Goal: Task Accomplishment & Management: Complete application form

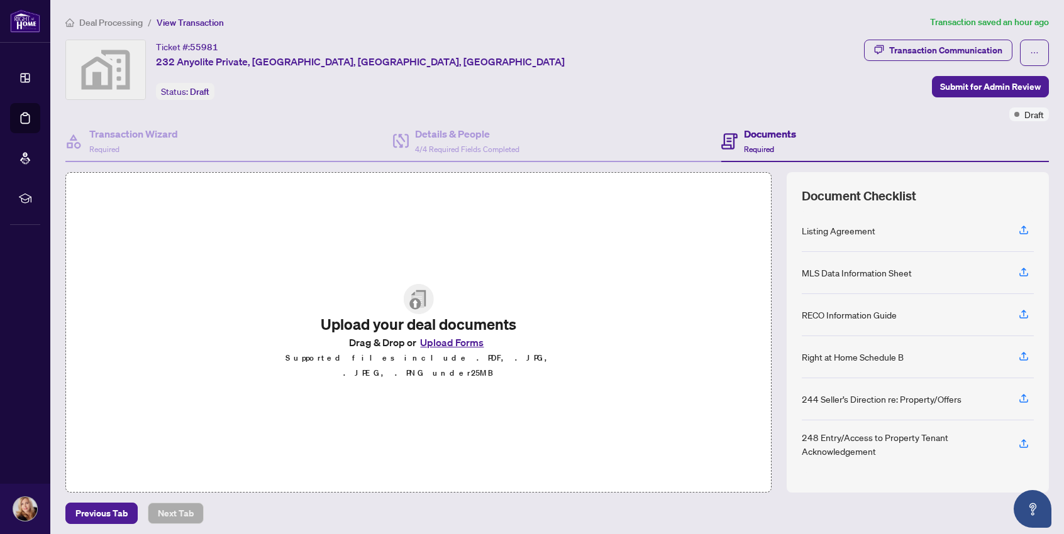
click at [434, 351] on button "Upload Forms" at bounding box center [451, 342] width 71 height 16
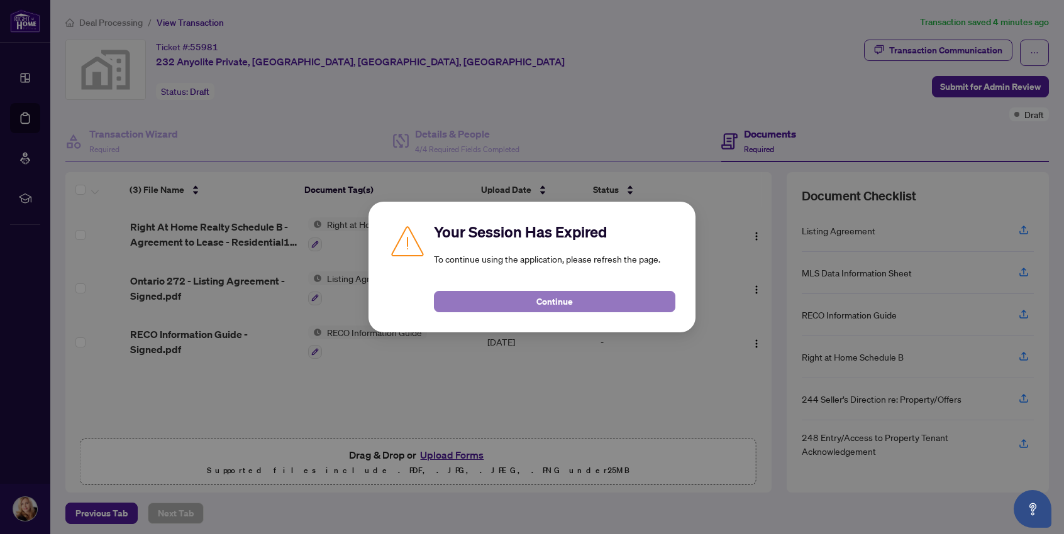
click at [545, 307] on span "Continue" at bounding box center [554, 302] width 36 height 20
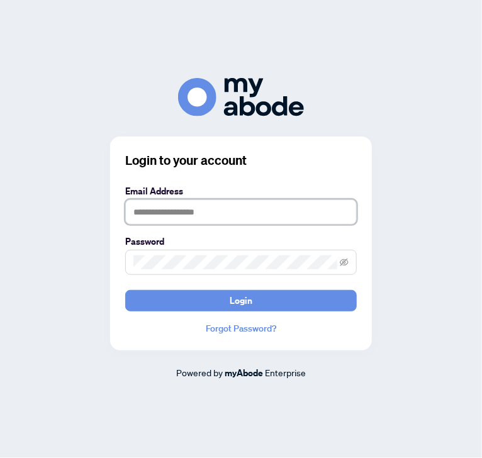
click at [238, 214] on input "text" at bounding box center [240, 211] width 231 height 25
type input "**********"
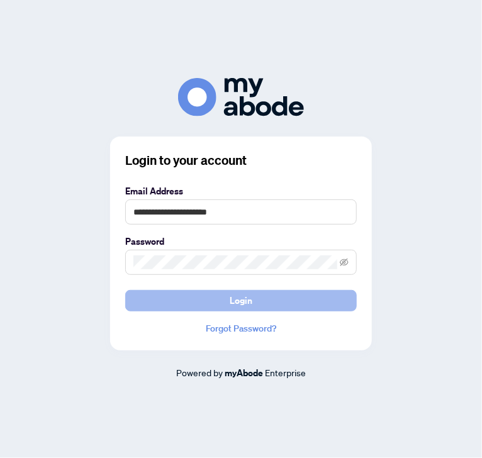
click at [277, 306] on button "Login" at bounding box center [240, 300] width 231 height 21
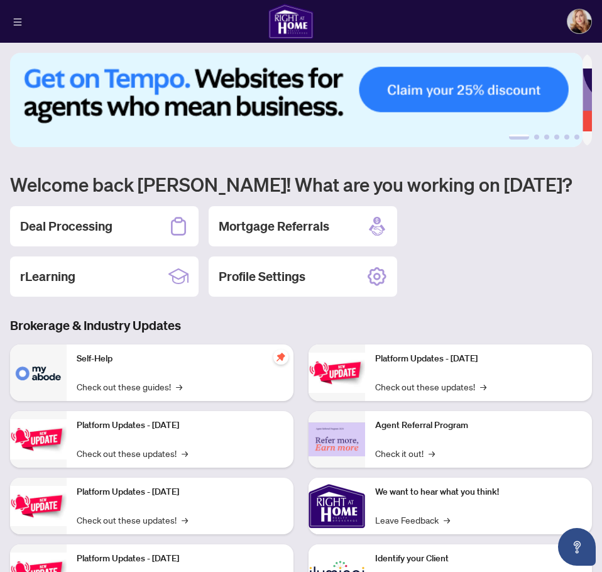
click at [24, 25] on button "button" at bounding box center [17, 21] width 15 height 15
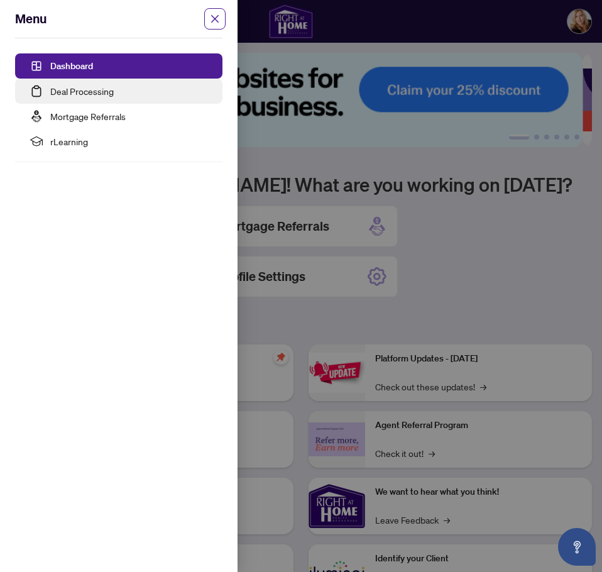
click at [93, 92] on link "Deal Processing" at bounding box center [81, 91] width 63 height 11
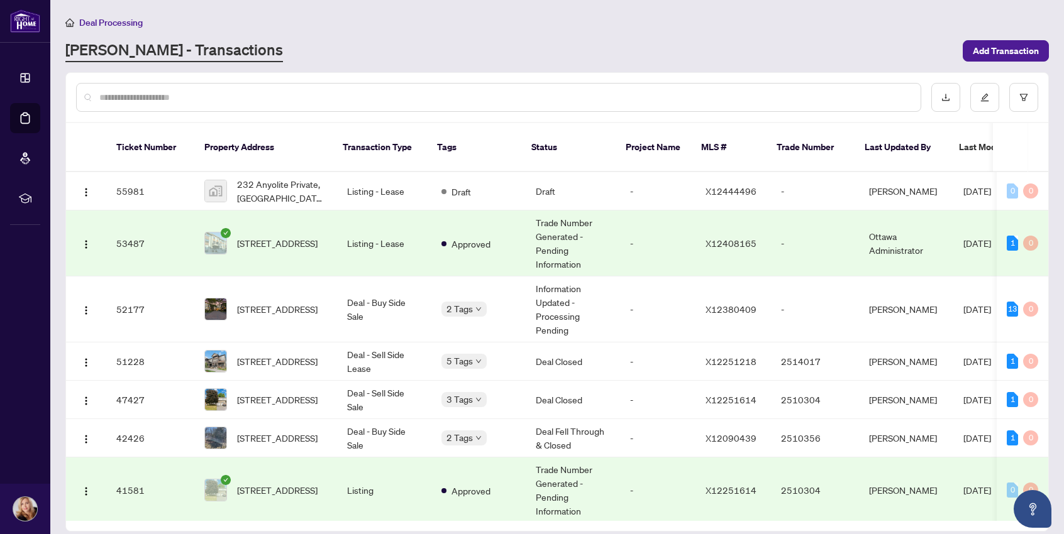
click at [602, 40] on div "[PERSON_NAME] - Transactions" at bounding box center [510, 51] width 890 height 23
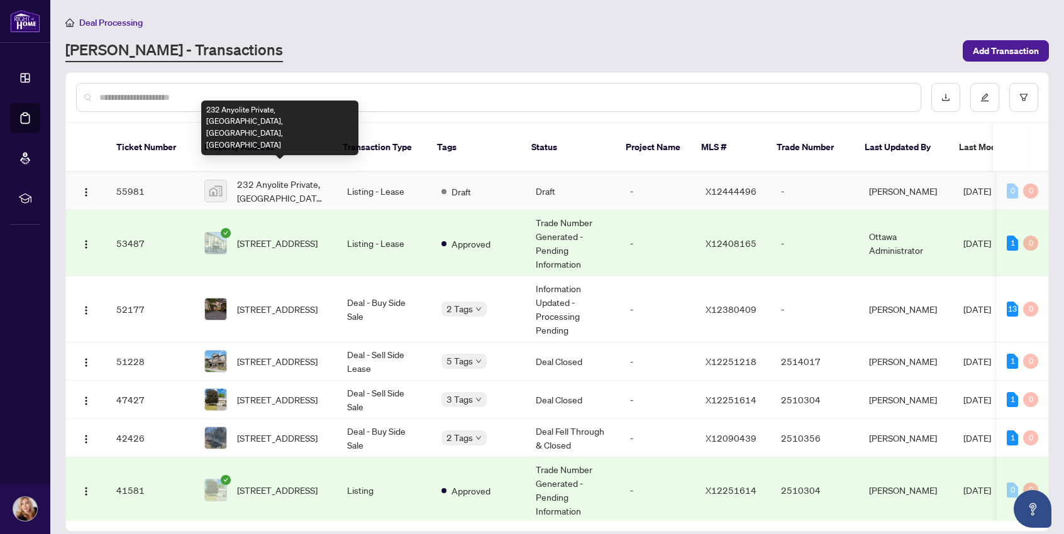
click at [272, 177] on span "232 Anyolite Private, [GEOGRAPHIC_DATA], [GEOGRAPHIC_DATA], [GEOGRAPHIC_DATA]" at bounding box center [282, 191] width 90 height 28
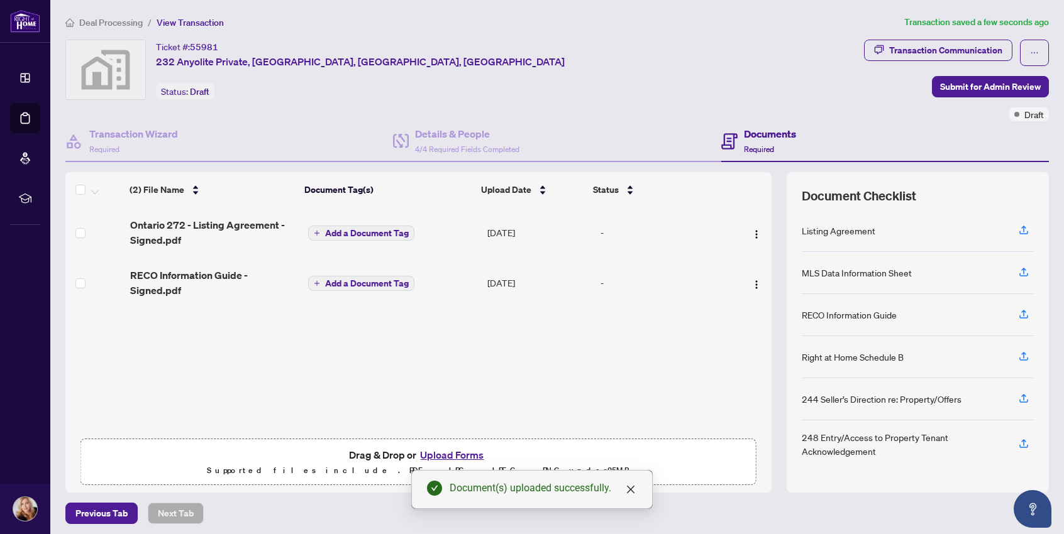
click at [385, 235] on span "Add a Document Tag" at bounding box center [367, 233] width 84 height 9
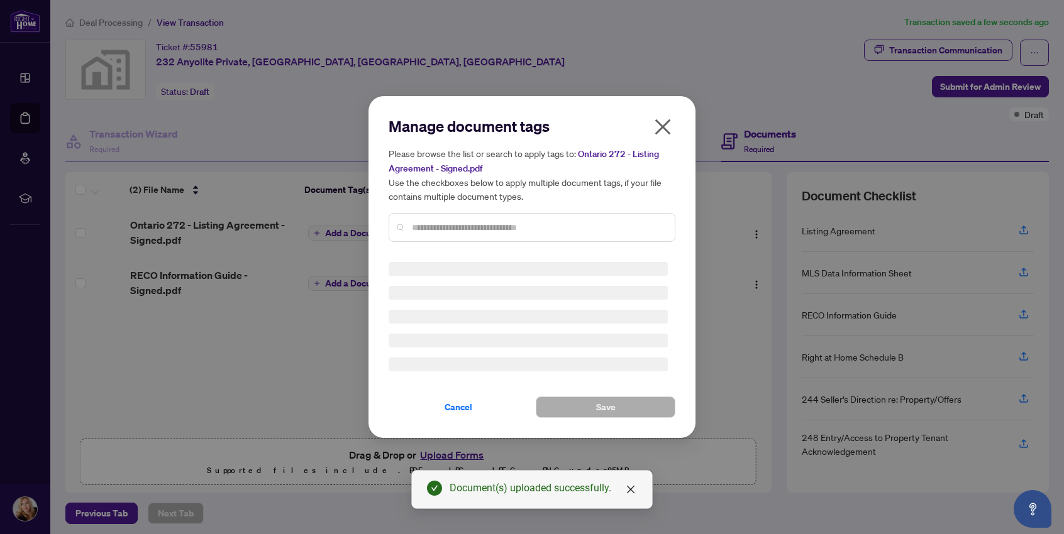
click at [437, 225] on div "Manage document tags Please browse the list or search to apply tags to: Ontario…" at bounding box center [532, 184] width 287 height 136
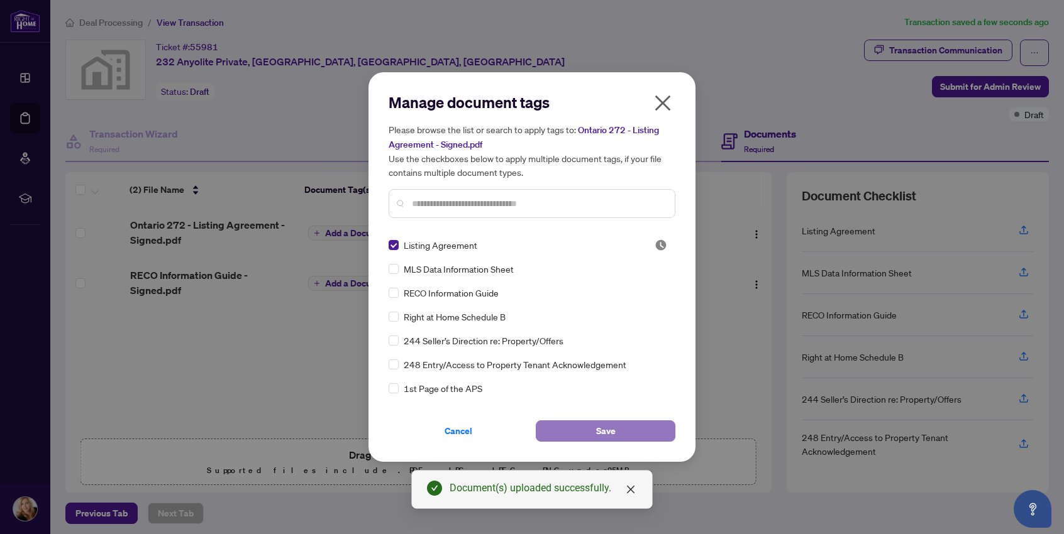
click at [602, 434] on button "Save" at bounding box center [606, 431] width 140 height 21
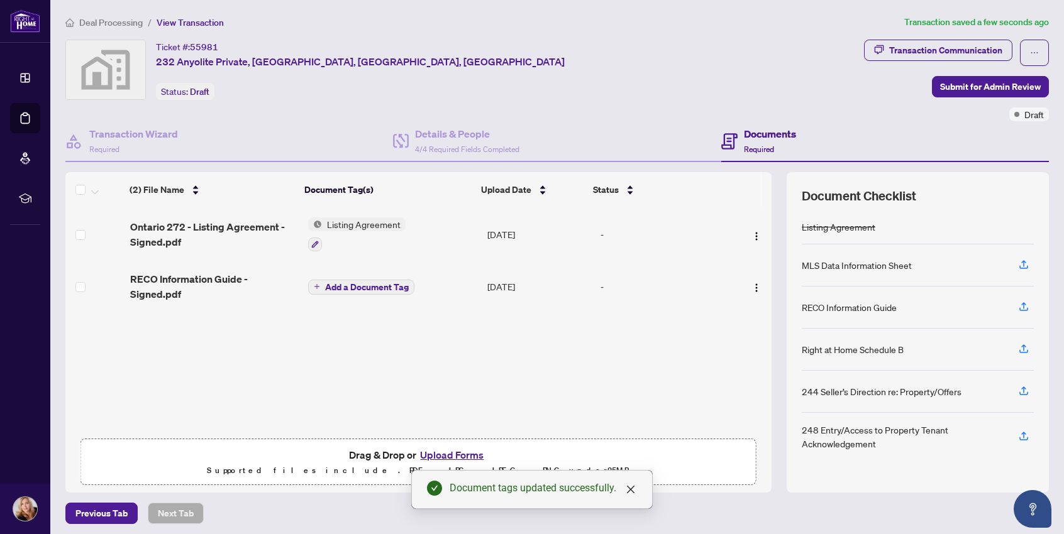
click at [373, 288] on span "Add a Document Tag" at bounding box center [367, 287] width 84 height 9
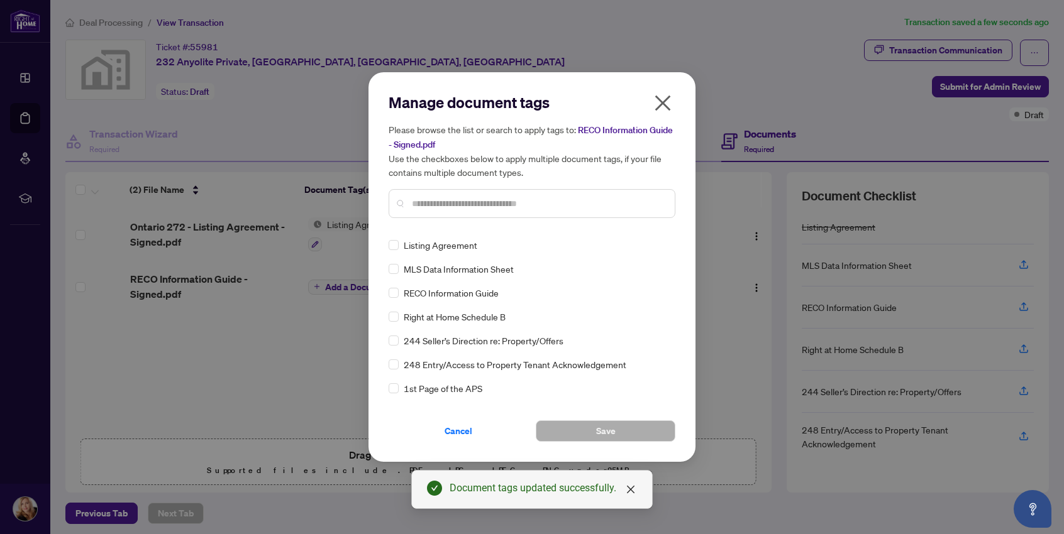
click at [575, 218] on div "Manage document tags Please browse the list or search to apply tags to: RECO In…" at bounding box center [532, 160] width 287 height 136
click at [587, 431] on button "Save" at bounding box center [606, 431] width 140 height 21
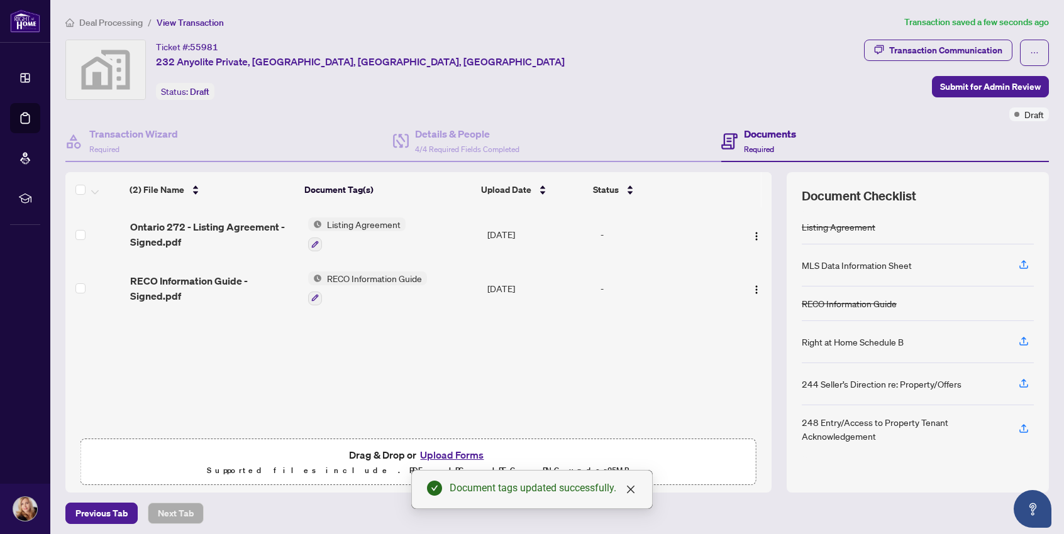
scroll to position [4, 0]
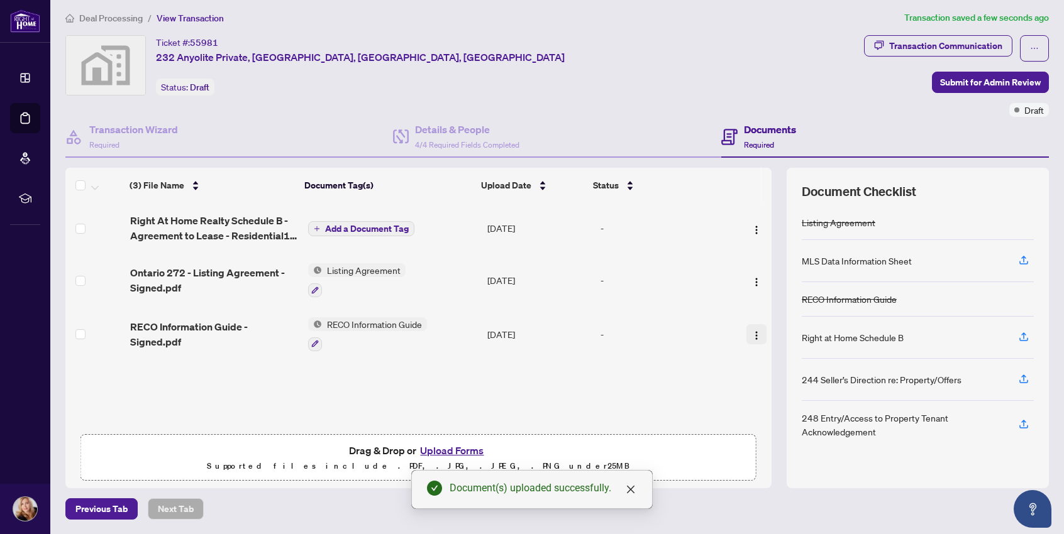
click at [602, 334] on img "button" at bounding box center [756, 336] width 10 height 10
click at [331, 225] on span "Add a Document Tag" at bounding box center [367, 228] width 84 height 9
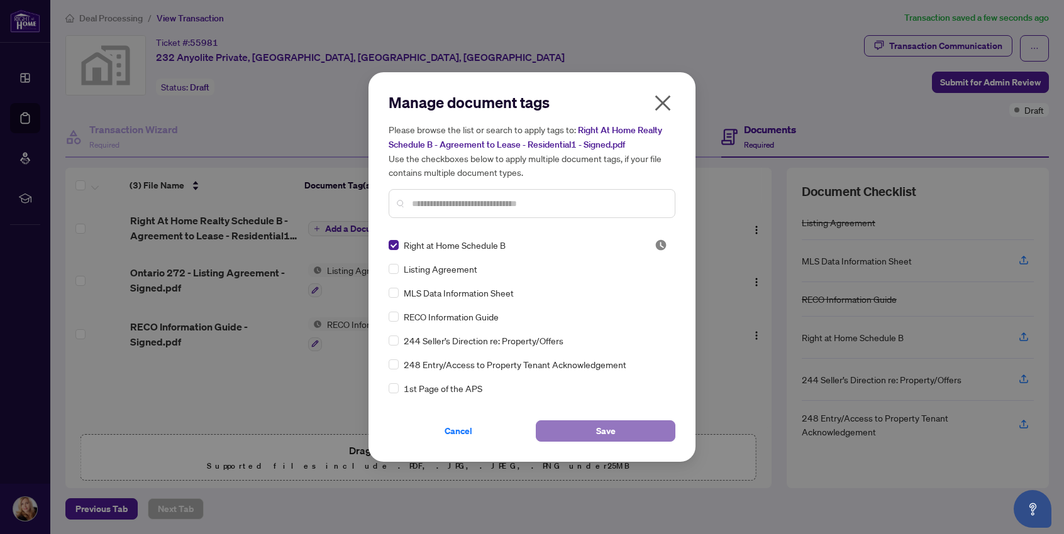
click at [602, 433] on button "Save" at bounding box center [606, 431] width 140 height 21
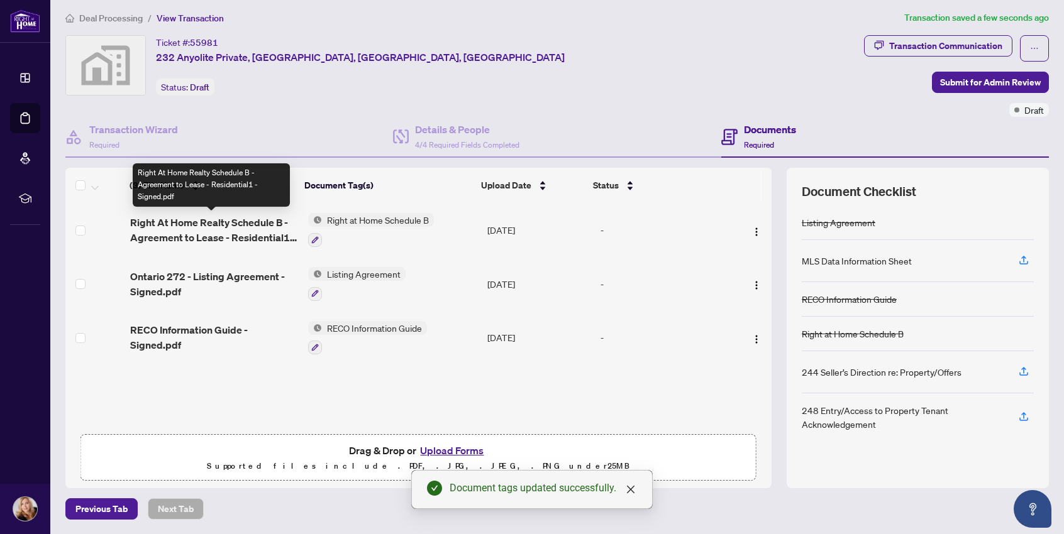
click at [231, 226] on span "Right At Home Realty Schedule B - Agreement to Lease - Residential1 - Signed.pdf" at bounding box center [214, 230] width 168 height 30
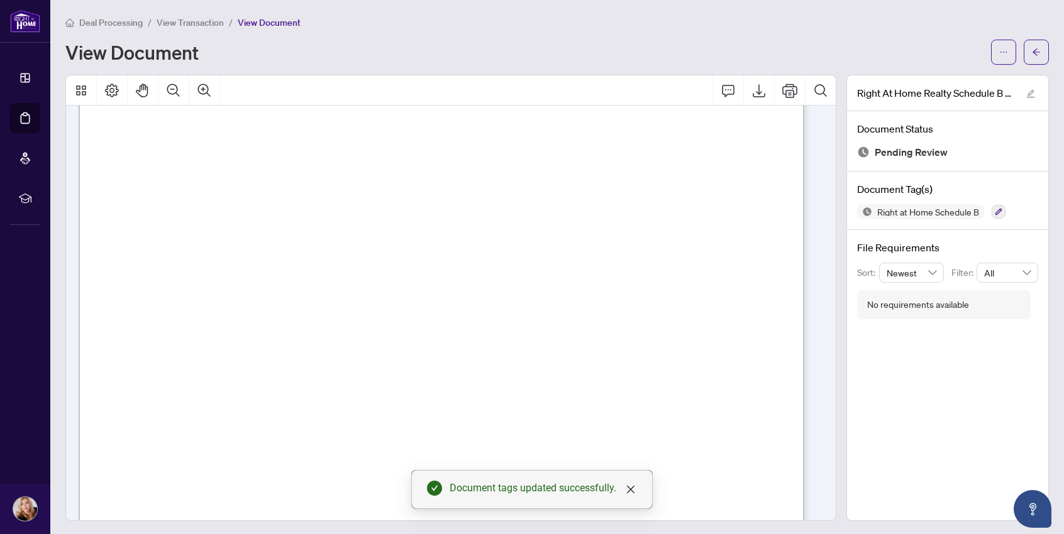
scroll to position [172, 0]
drag, startPoint x: 913, startPoint y: 26, endPoint x: 911, endPoint y: 199, distance: 172.9
click at [602, 31] on div "Deal Processing / View Transaction / View Document View Document" at bounding box center [556, 40] width 983 height 50
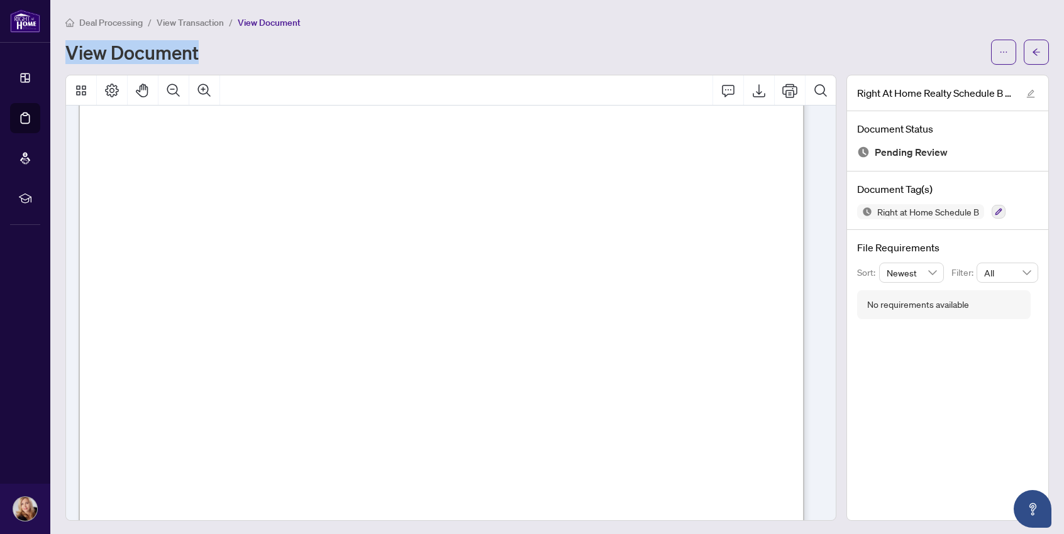
click at [602, 24] on div "Deal Processing / View Transaction / View Document" at bounding box center [556, 22] width 983 height 14
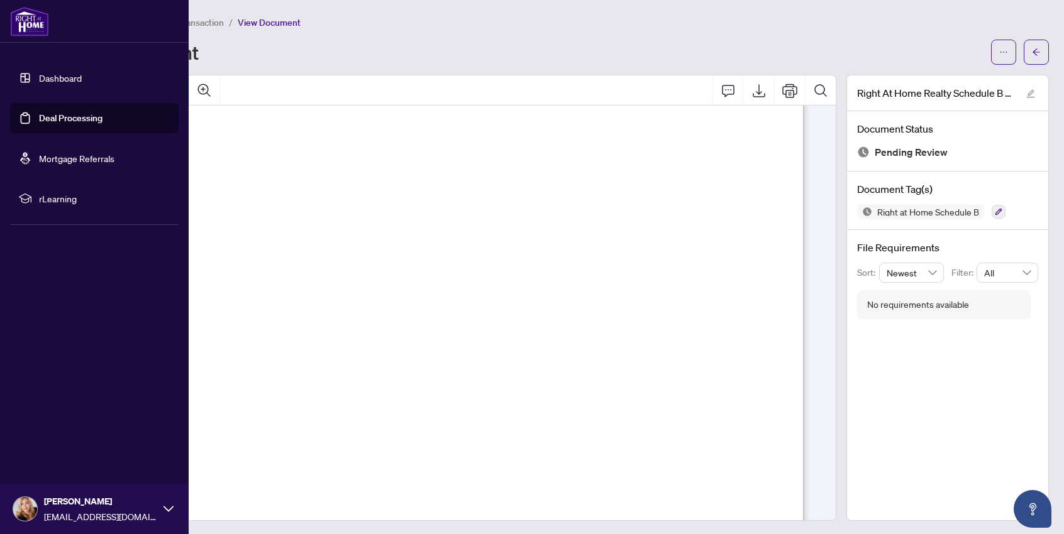
click at [52, 118] on link "Deal Processing" at bounding box center [70, 118] width 63 height 11
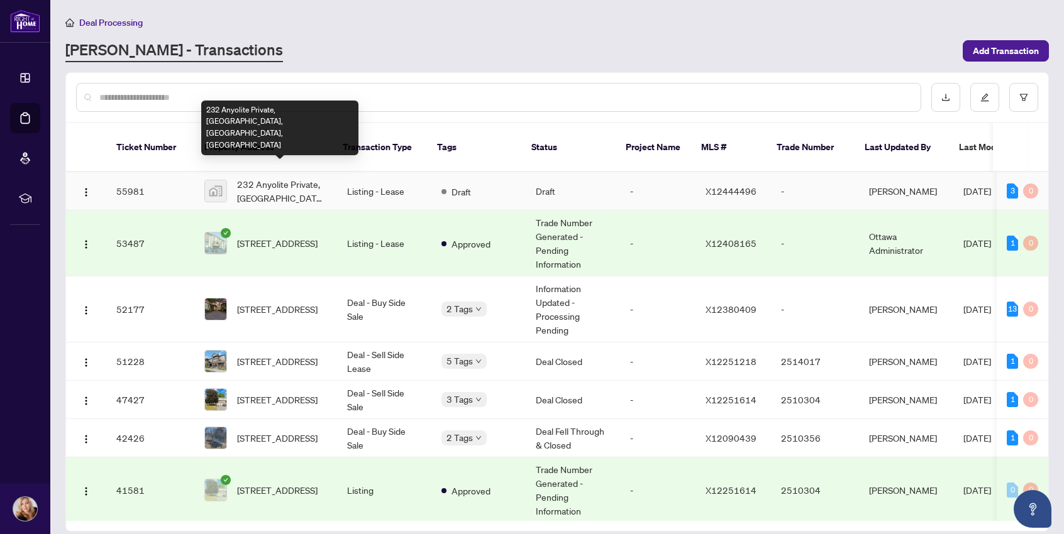
click at [269, 180] on span "232 Anyolite Private, [GEOGRAPHIC_DATA], [GEOGRAPHIC_DATA], [GEOGRAPHIC_DATA]" at bounding box center [282, 191] width 90 height 28
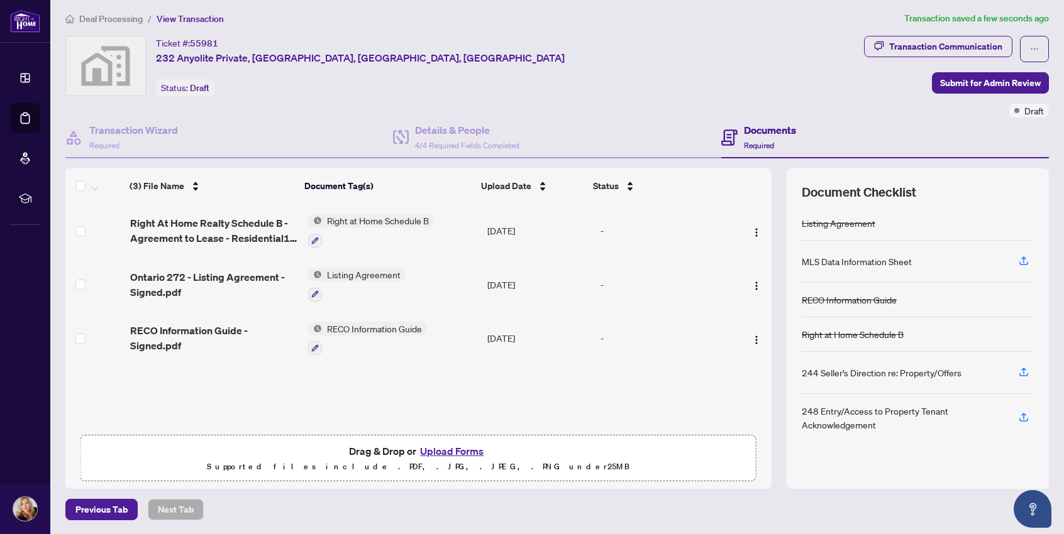
scroll to position [4, 0]
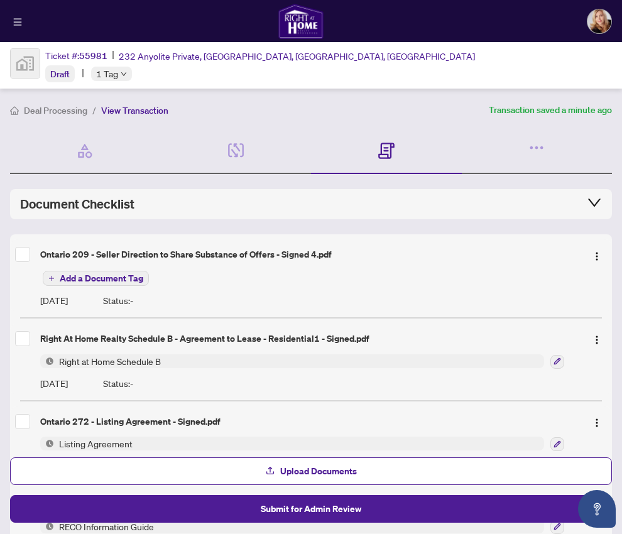
click at [293, 101] on div "Deal Processing / View Transaction Transaction saved a minute ago Ticket #: 559…" at bounding box center [311, 350] width 612 height 595
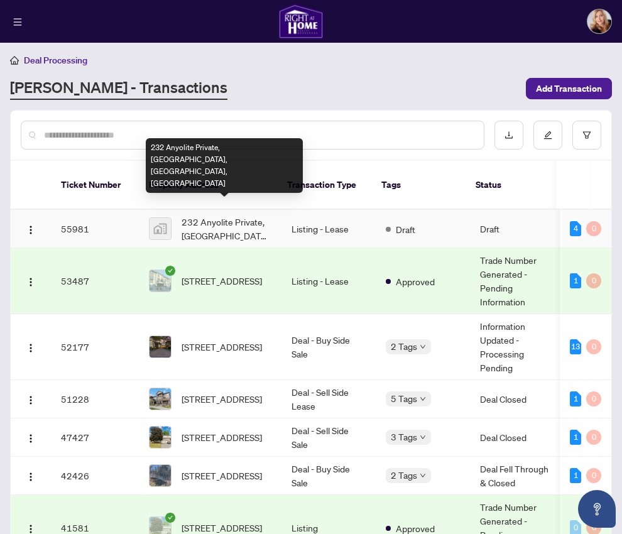
click at [214, 218] on span "232 Anyolite Private, [GEOGRAPHIC_DATA], [GEOGRAPHIC_DATA], [GEOGRAPHIC_DATA]" at bounding box center [227, 229] width 90 height 28
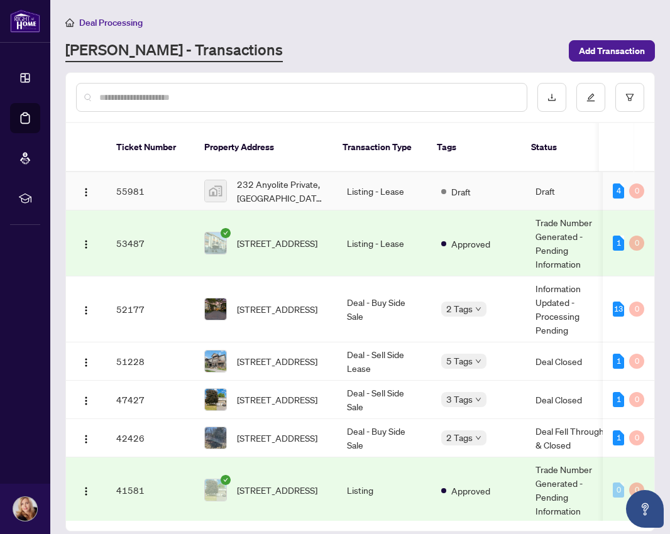
click at [152, 179] on td "55981" at bounding box center [150, 191] width 88 height 38
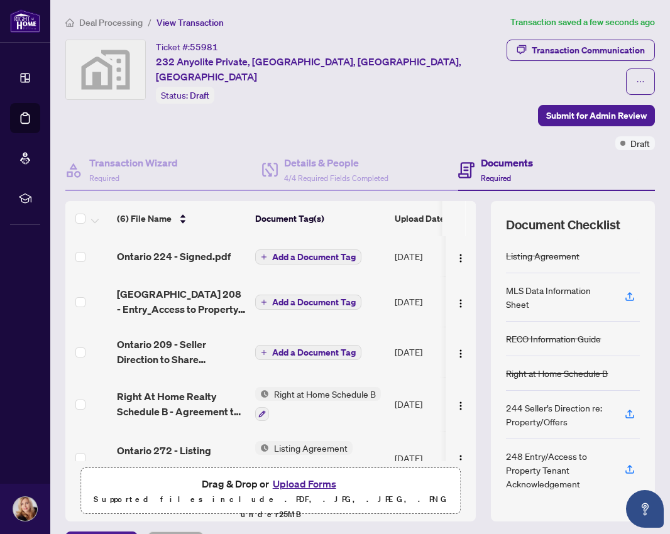
click at [286, 476] on button "Upload Forms" at bounding box center [304, 484] width 71 height 16
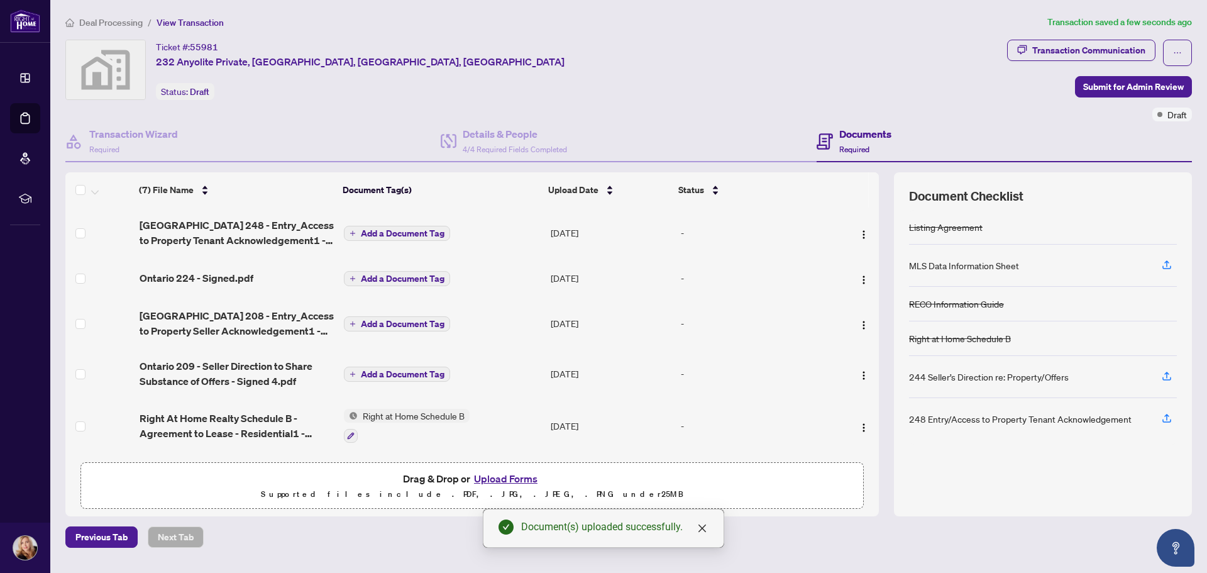
click at [375, 233] on span "Add a Document Tag" at bounding box center [403, 233] width 84 height 9
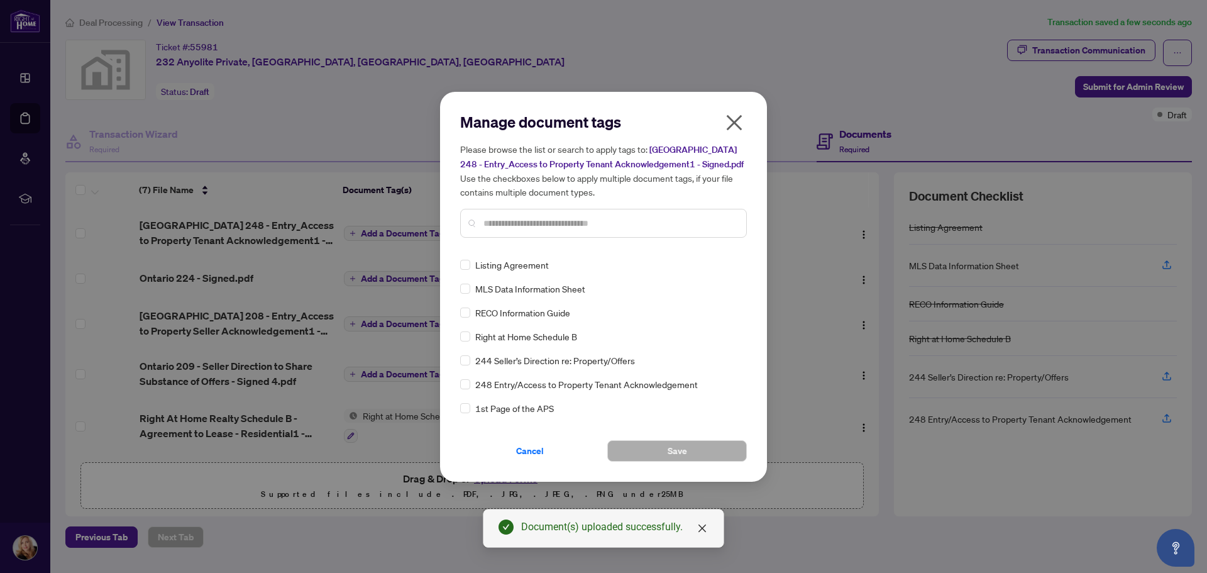
click at [512, 221] on input "text" at bounding box center [609, 223] width 253 height 14
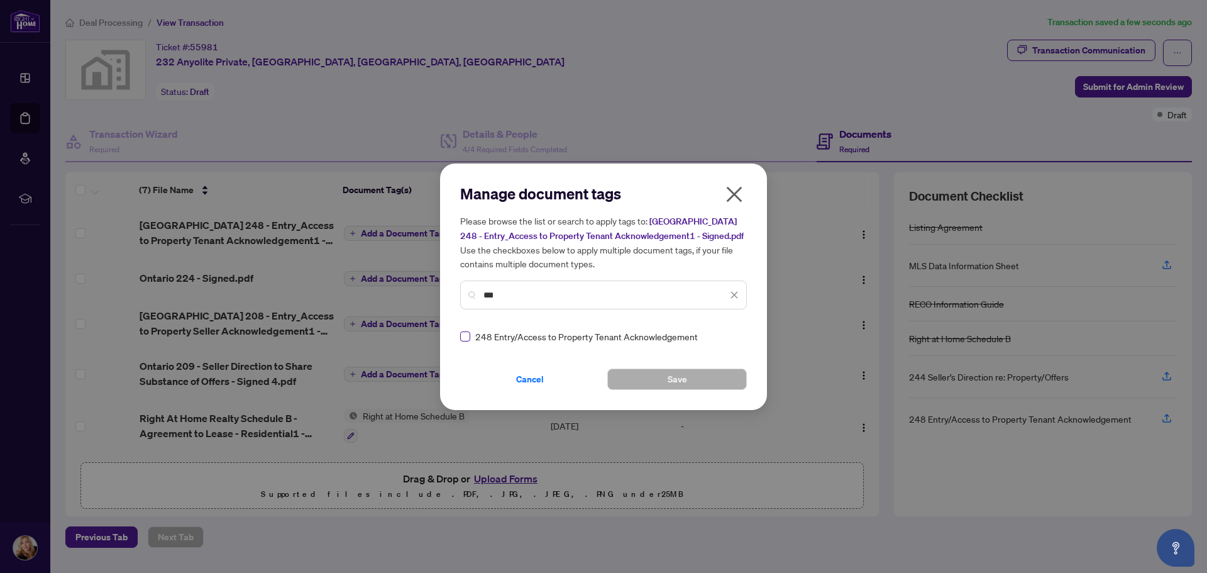
type input "***"
click at [695, 380] on button "Save" at bounding box center [677, 378] width 140 height 21
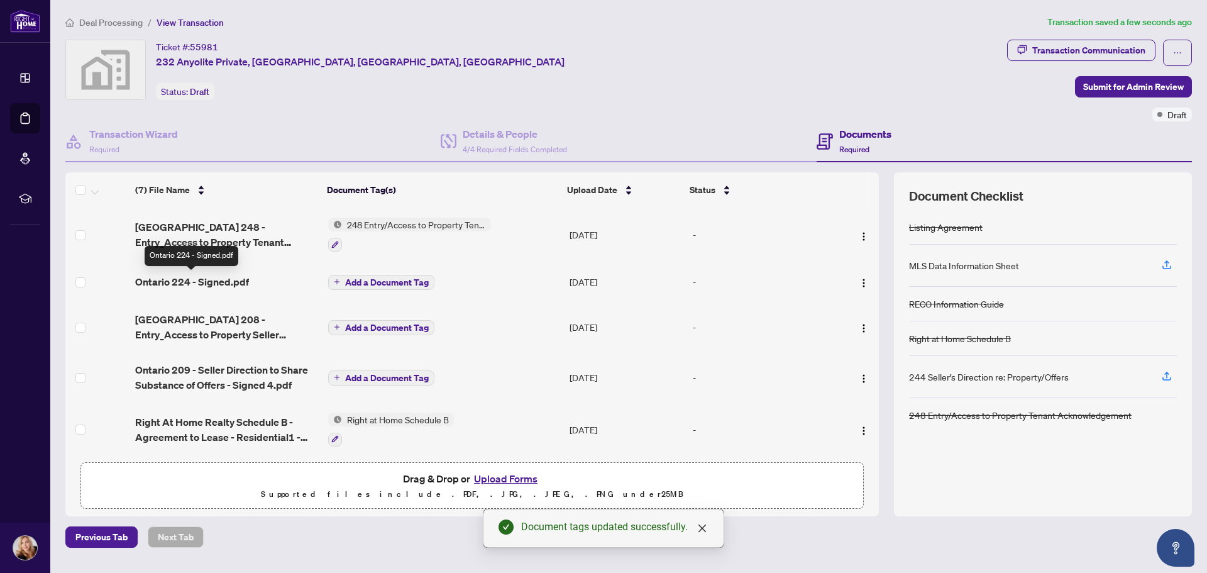
click at [187, 287] on span "Ontario 224 - Signed.pdf" at bounding box center [192, 281] width 114 height 15
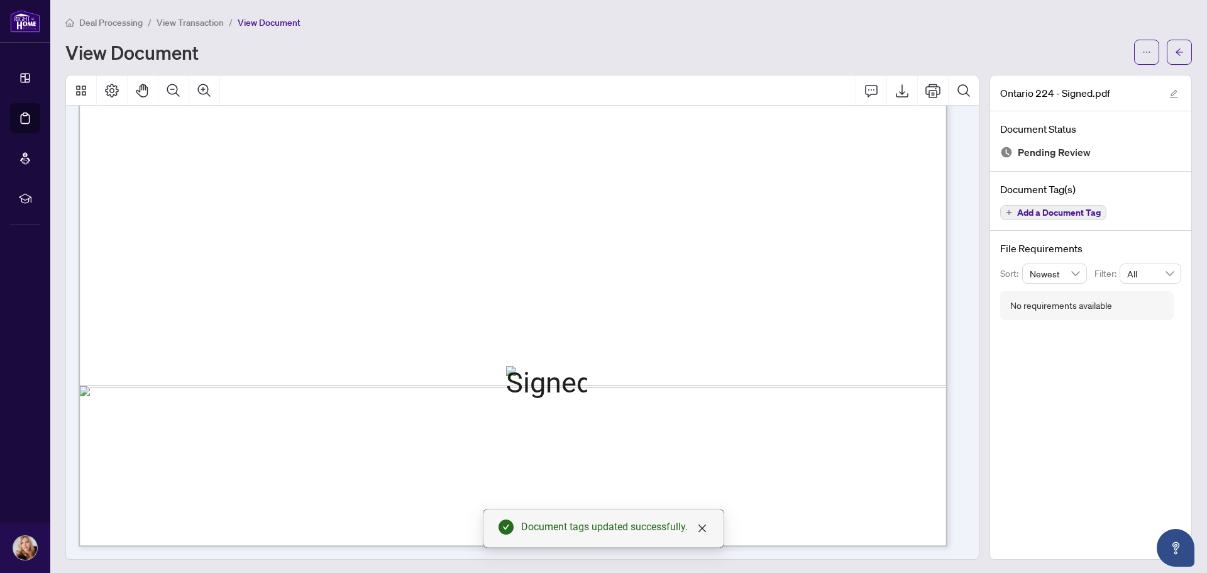
scroll to position [1, 0]
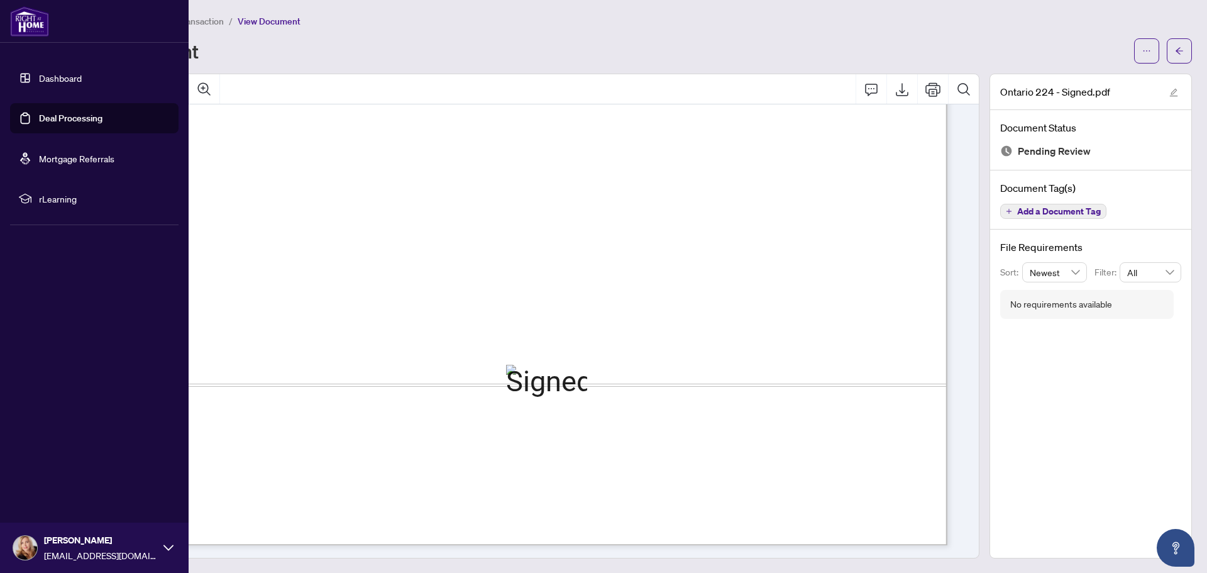
click at [52, 121] on link "Deal Processing" at bounding box center [70, 118] width 63 height 11
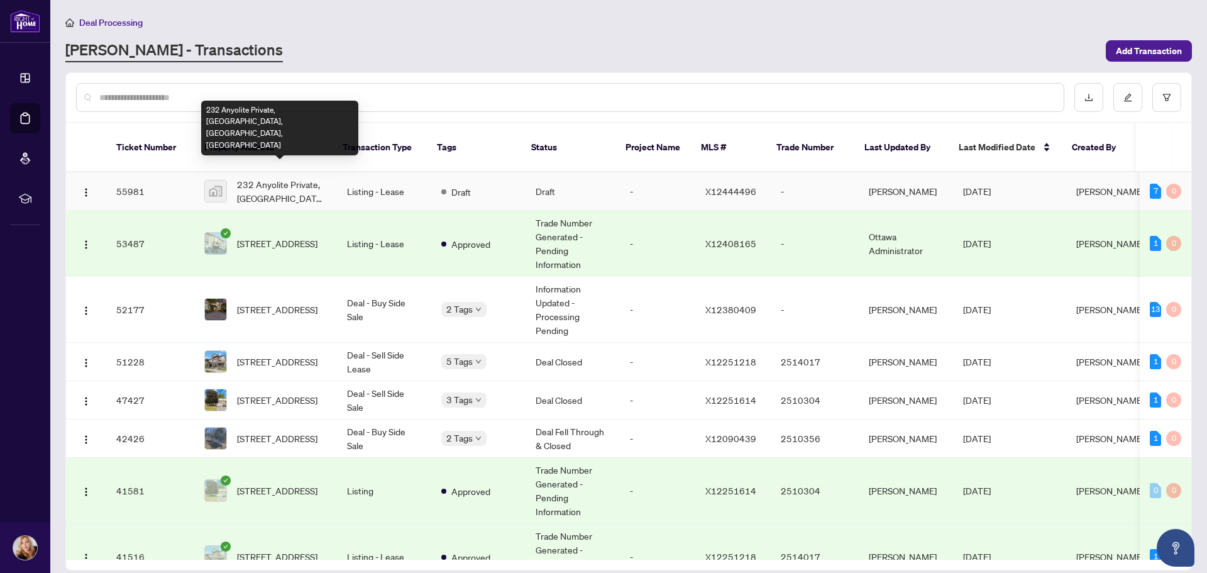
click at [299, 177] on span "232 Anyolite Private, [GEOGRAPHIC_DATA], [GEOGRAPHIC_DATA], [GEOGRAPHIC_DATA]" at bounding box center [282, 191] width 90 height 28
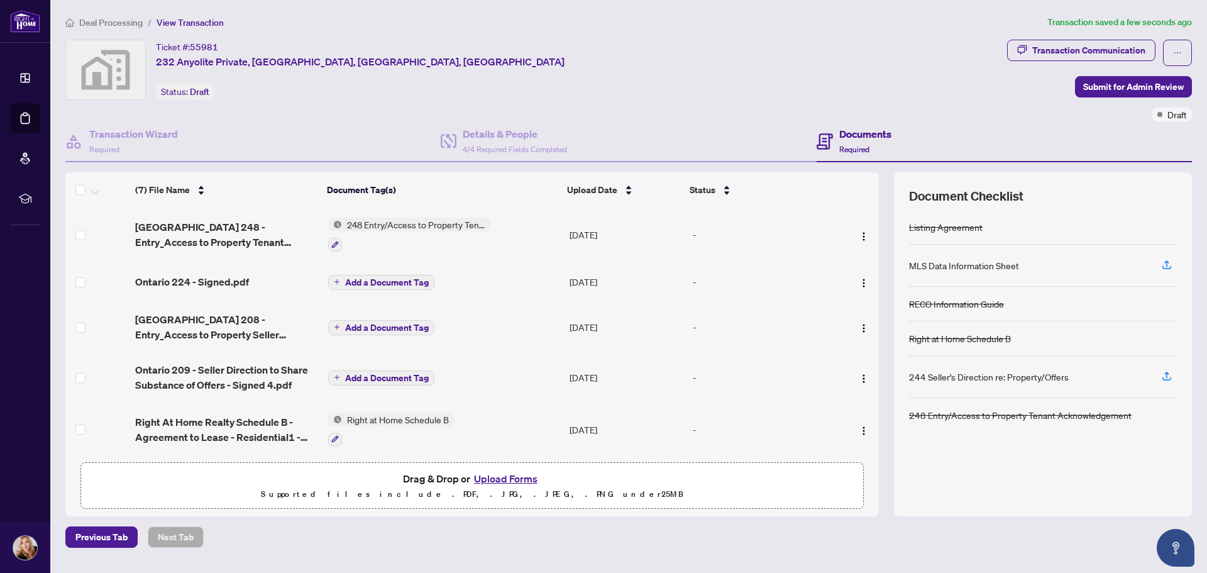
click at [345, 284] on span "Add a Document Tag" at bounding box center [387, 282] width 84 height 9
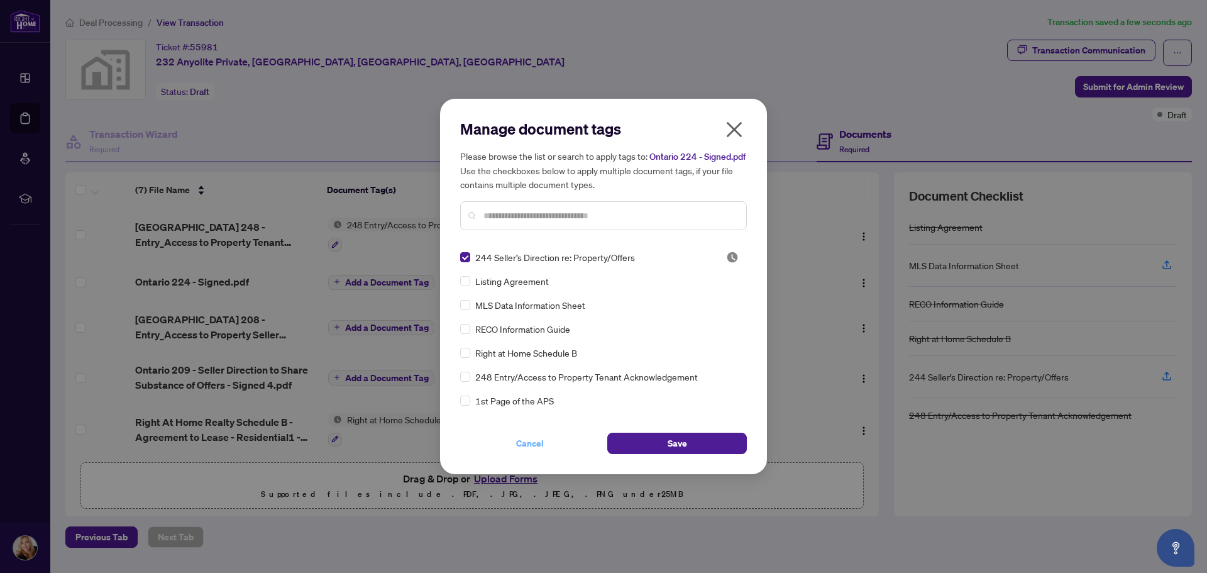
drag, startPoint x: 643, startPoint y: 443, endPoint x: 585, endPoint y: 438, distance: 58.0
click at [637, 443] on button "Save" at bounding box center [677, 443] width 140 height 21
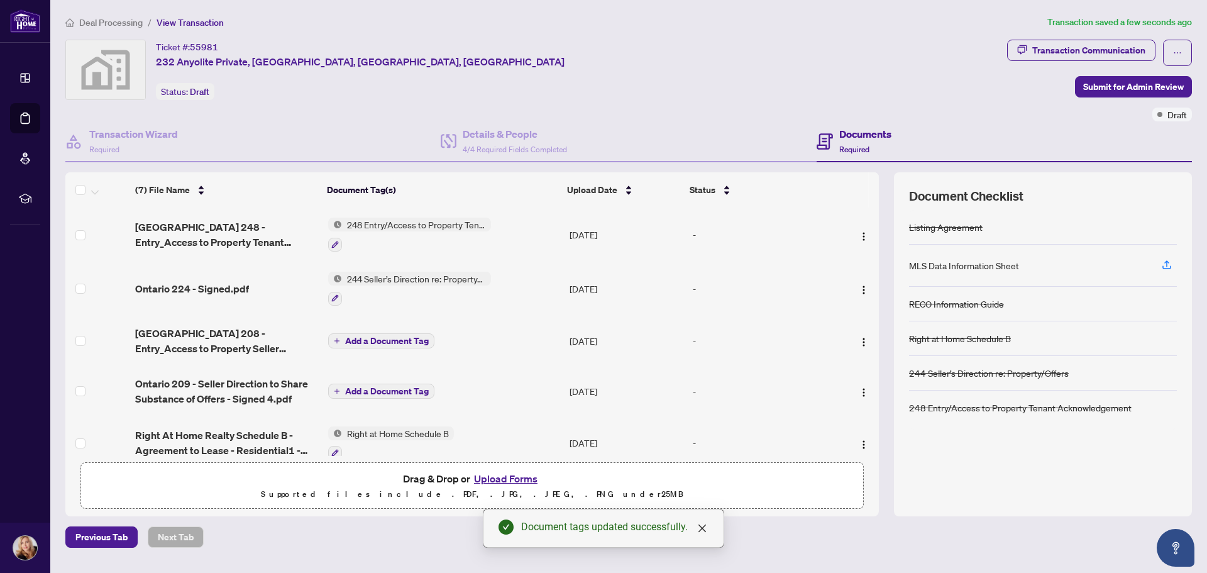
click at [356, 344] on span "Add a Document Tag" at bounding box center [387, 340] width 84 height 9
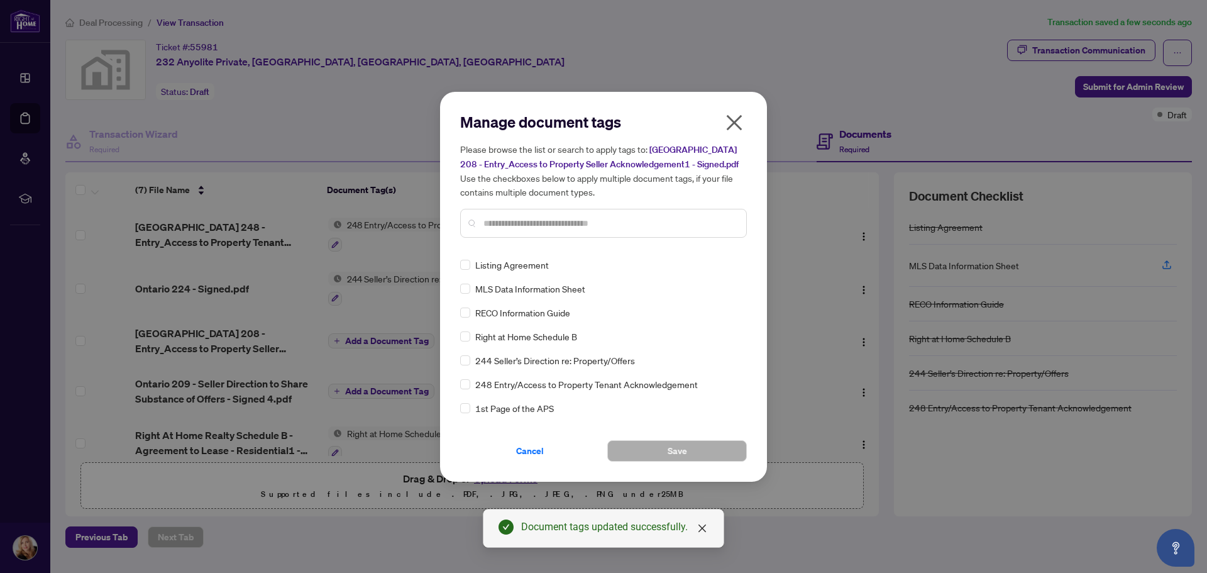
click at [560, 224] on input "text" at bounding box center [609, 223] width 253 height 14
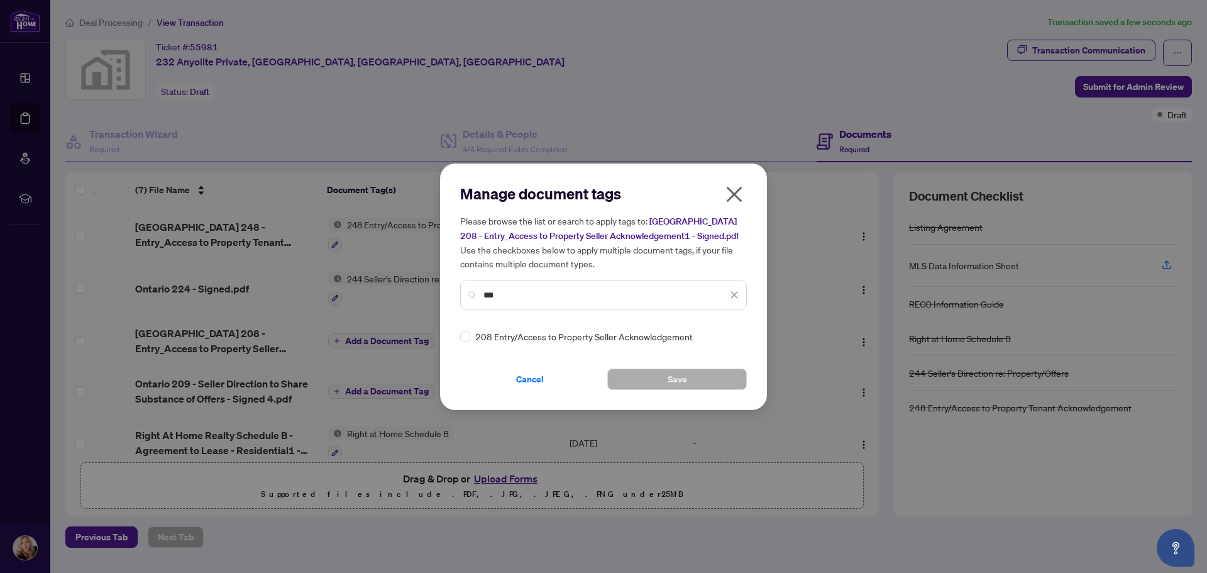
type input "***"
click at [651, 378] on button "Save" at bounding box center [677, 378] width 140 height 21
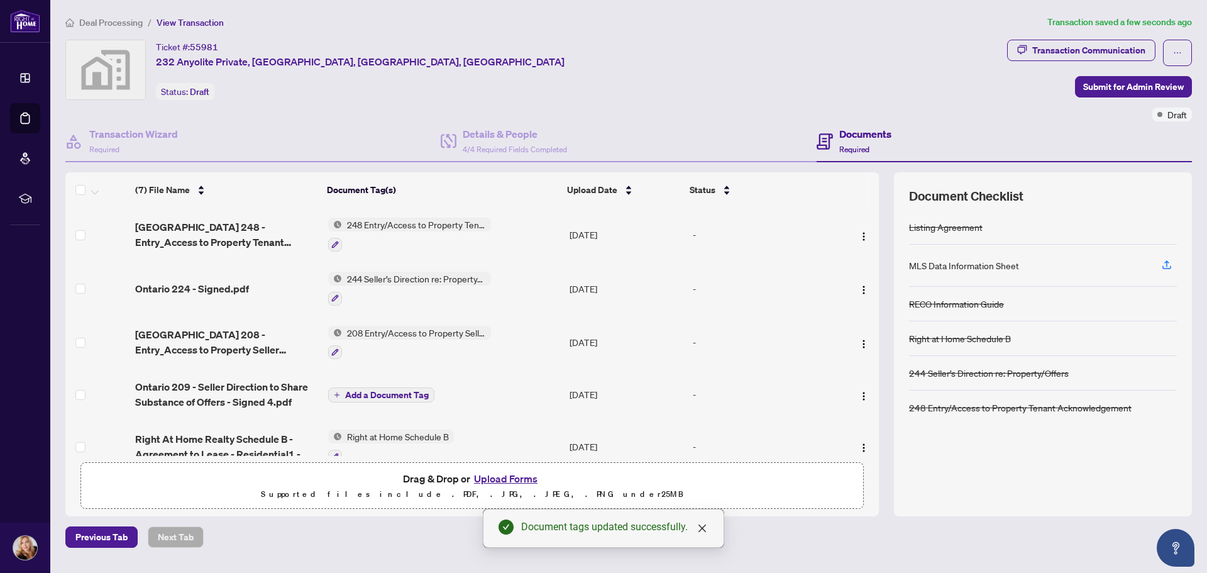
click at [345, 394] on span "Add a Document Tag" at bounding box center [387, 394] width 84 height 9
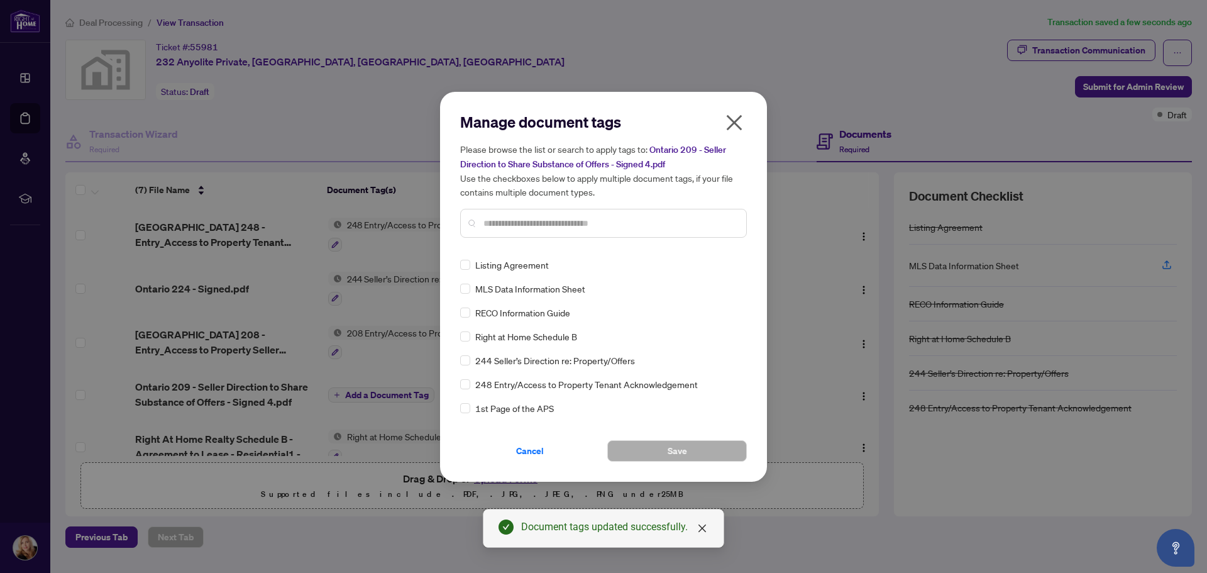
click at [563, 226] on input "text" at bounding box center [609, 223] width 253 height 14
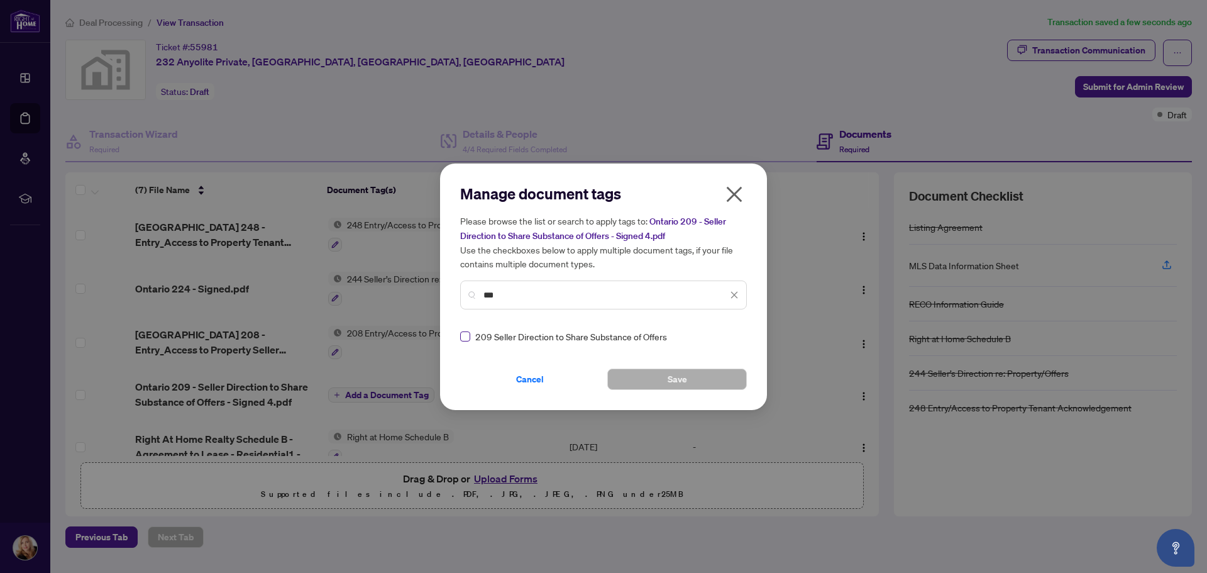
type input "***"
click at [659, 376] on button "Save" at bounding box center [677, 378] width 140 height 21
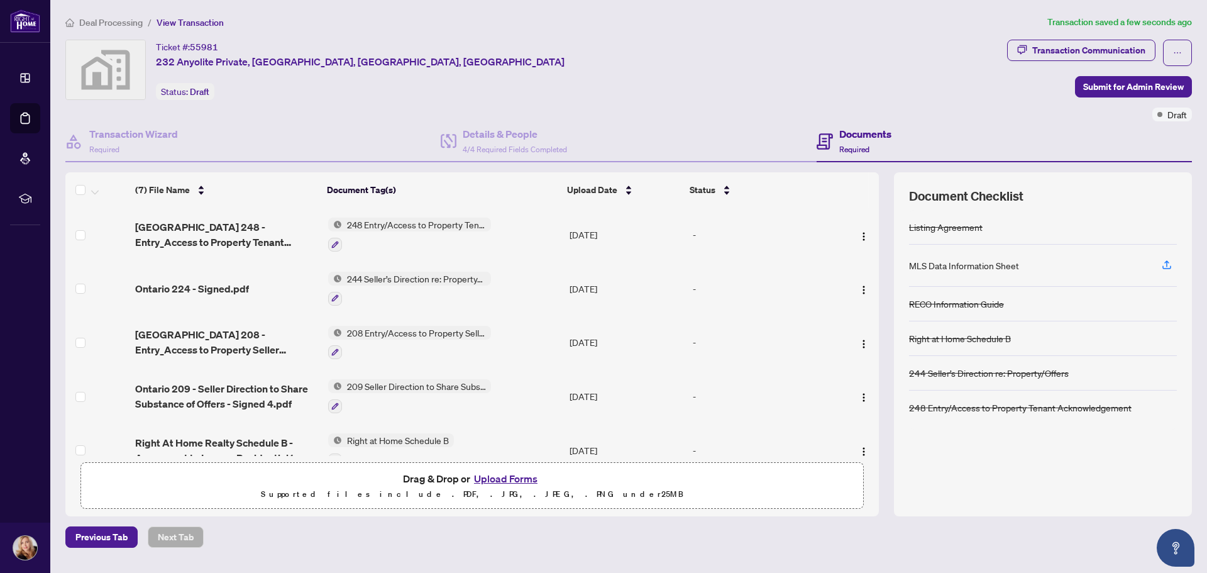
click at [852, 135] on h4 "Documents" at bounding box center [865, 133] width 52 height 15
click at [553, 148] on span "4/4 Required Fields Completed" at bounding box center [515, 149] width 104 height 9
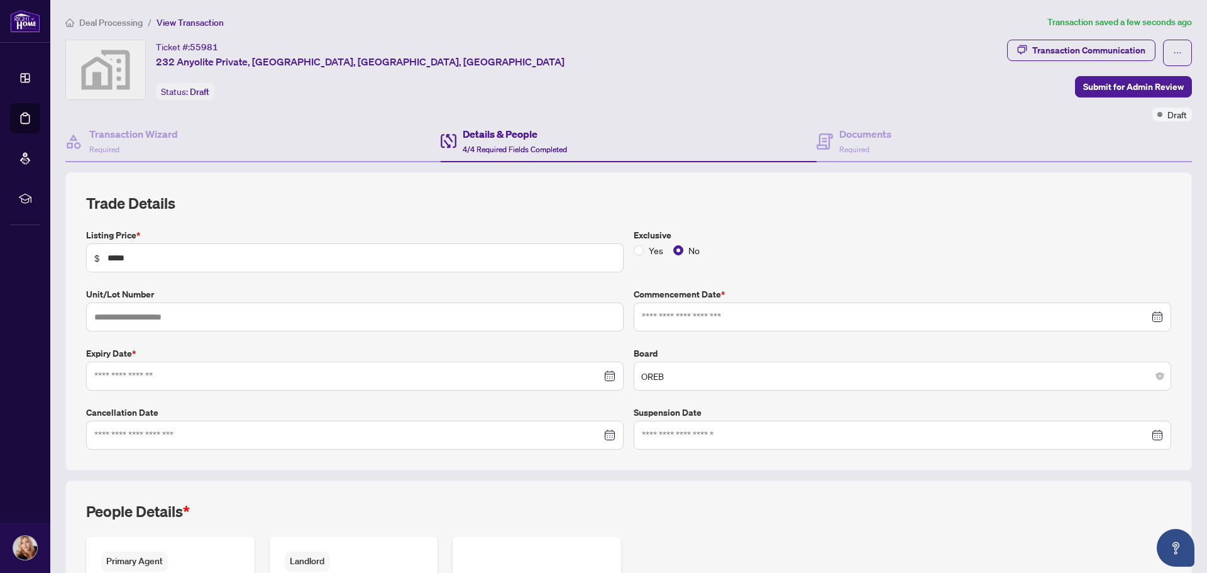
type input "**********"
click at [130, 145] on div "Transaction Wizard Required" at bounding box center [133, 141] width 89 height 30
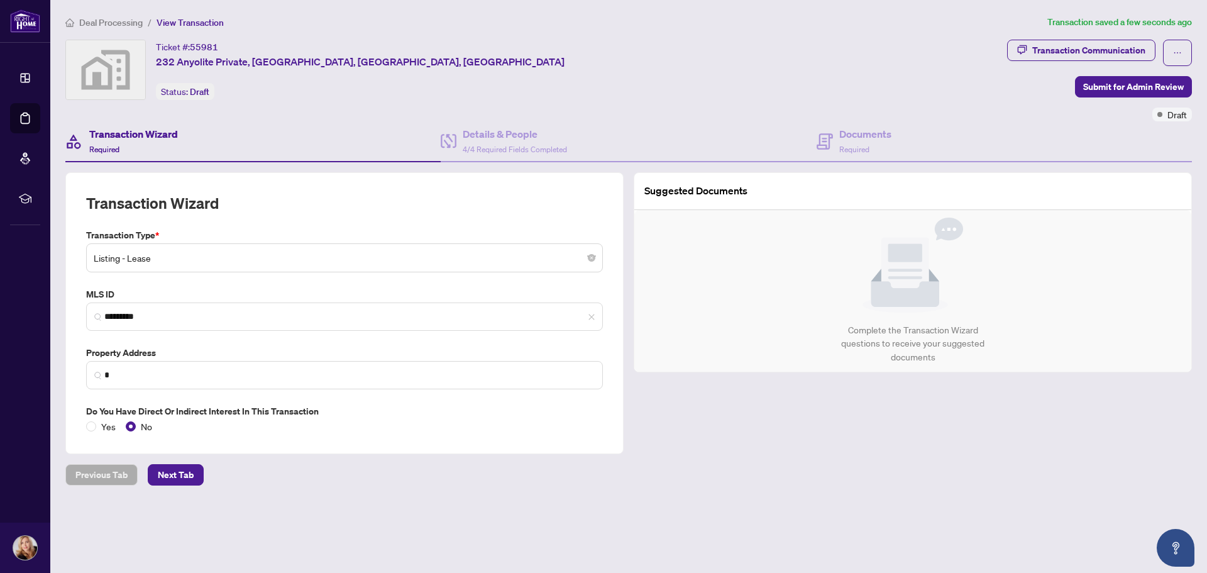
type input "**********"
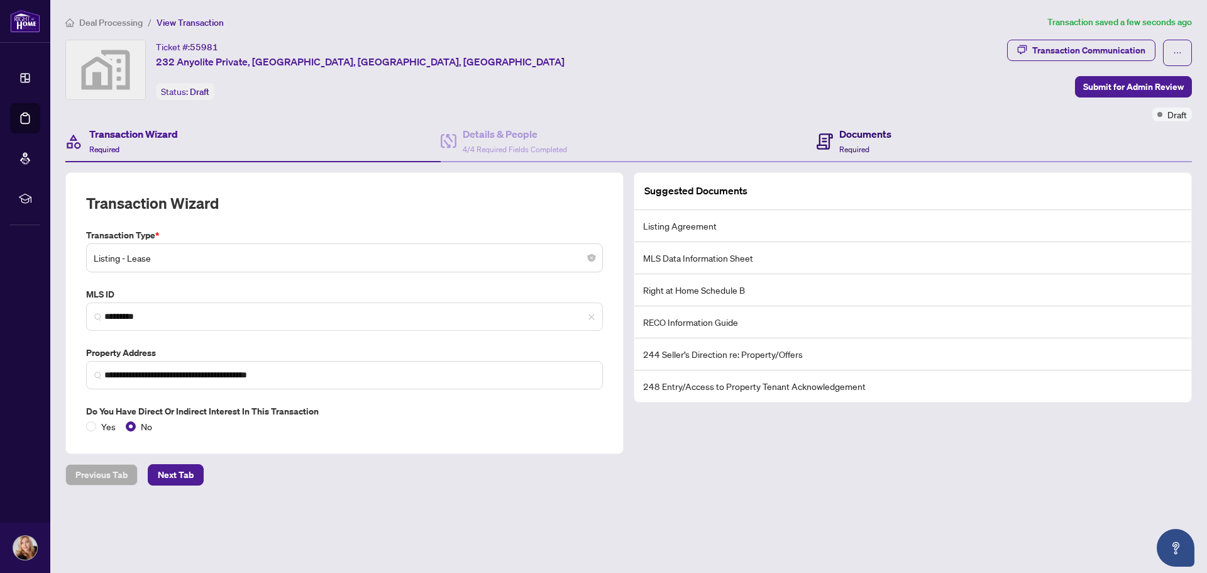
click at [876, 135] on h4 "Documents" at bounding box center [865, 133] width 52 height 15
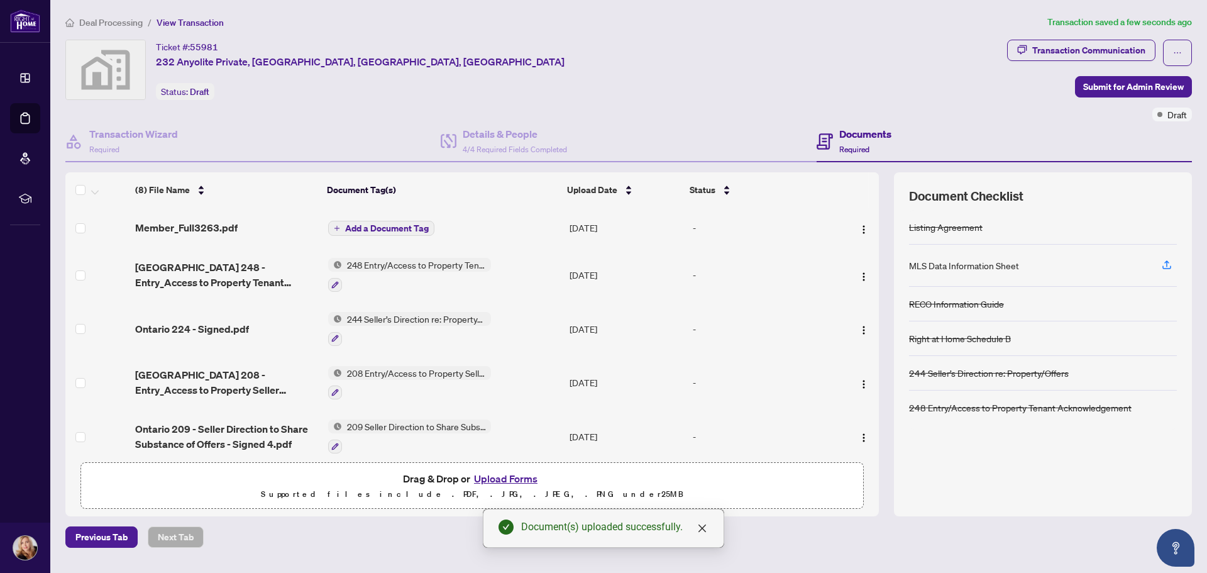
click at [346, 224] on span "Add a Document Tag" at bounding box center [387, 228] width 84 height 9
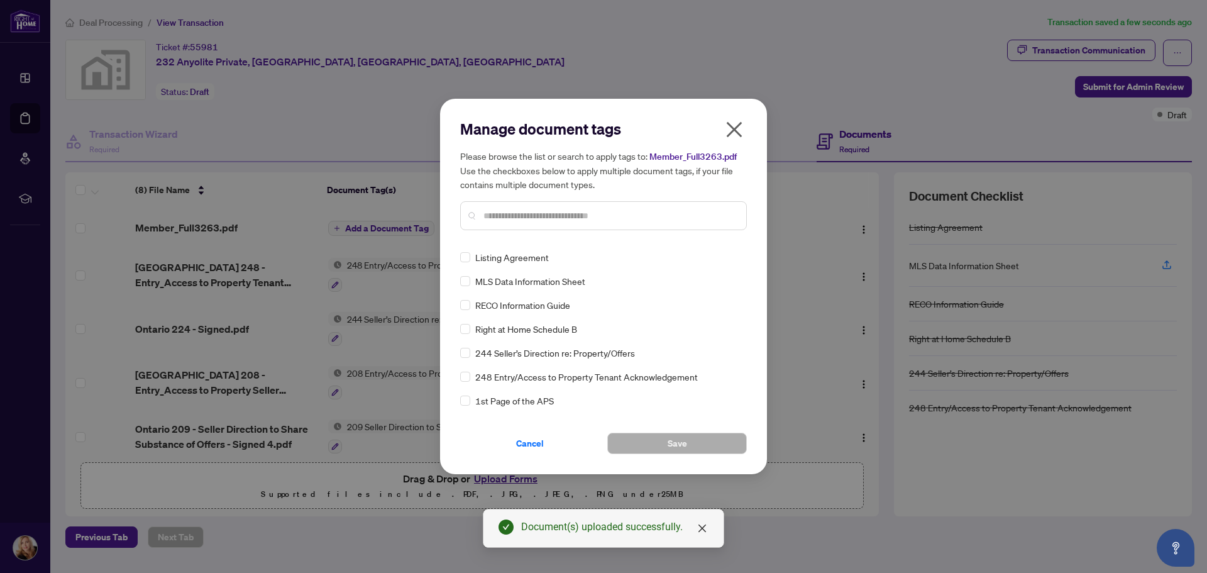
click at [517, 211] on input "text" at bounding box center [609, 216] width 253 height 14
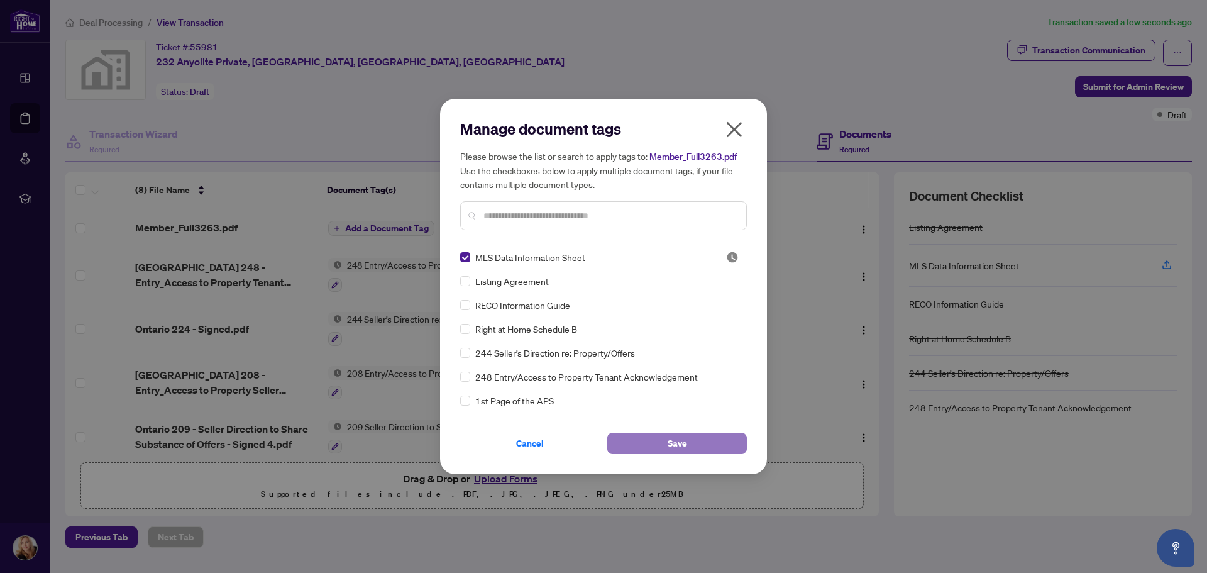
click at [679, 447] on span "Save" at bounding box center [677, 443] width 19 height 20
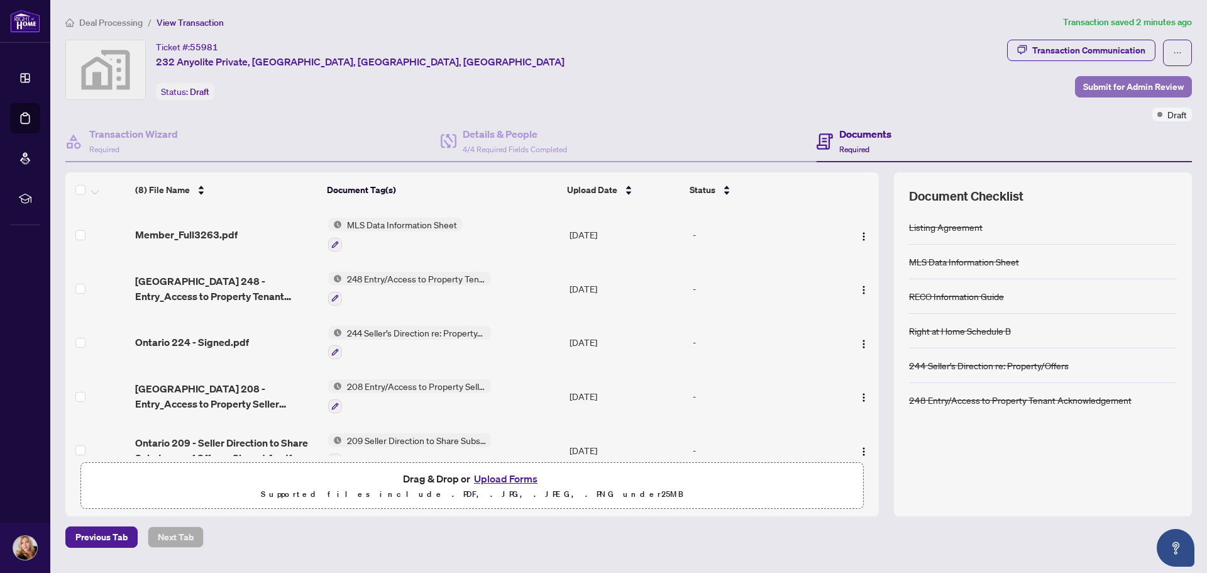
click at [1063, 86] on span "Submit for Admin Review" at bounding box center [1133, 87] width 101 height 20
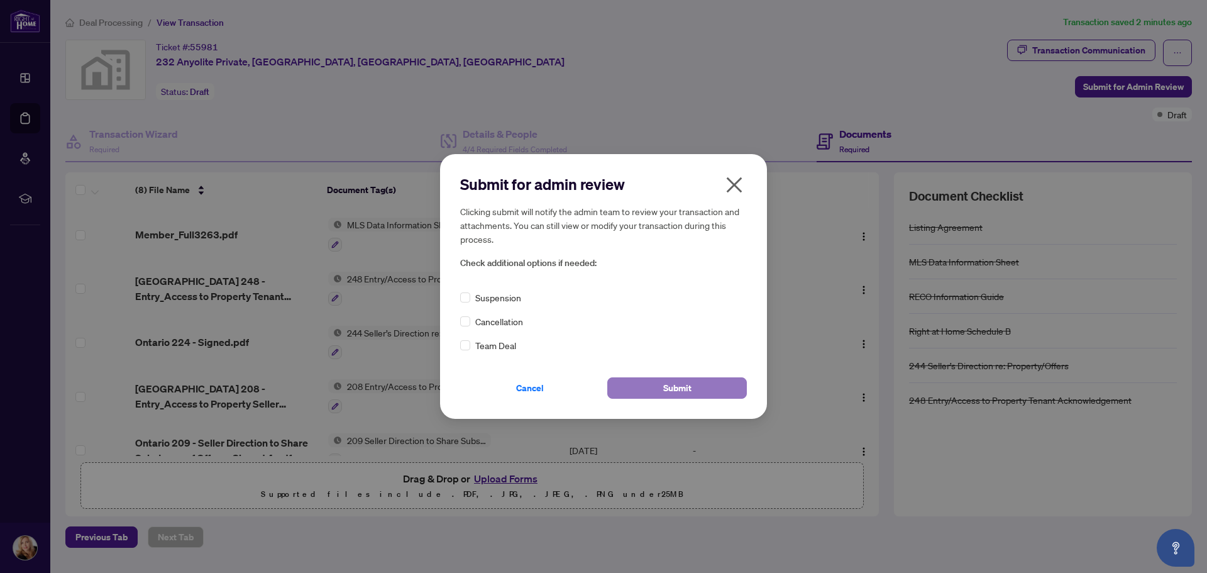
click at [665, 389] on span "Submit" at bounding box center [677, 388] width 28 height 20
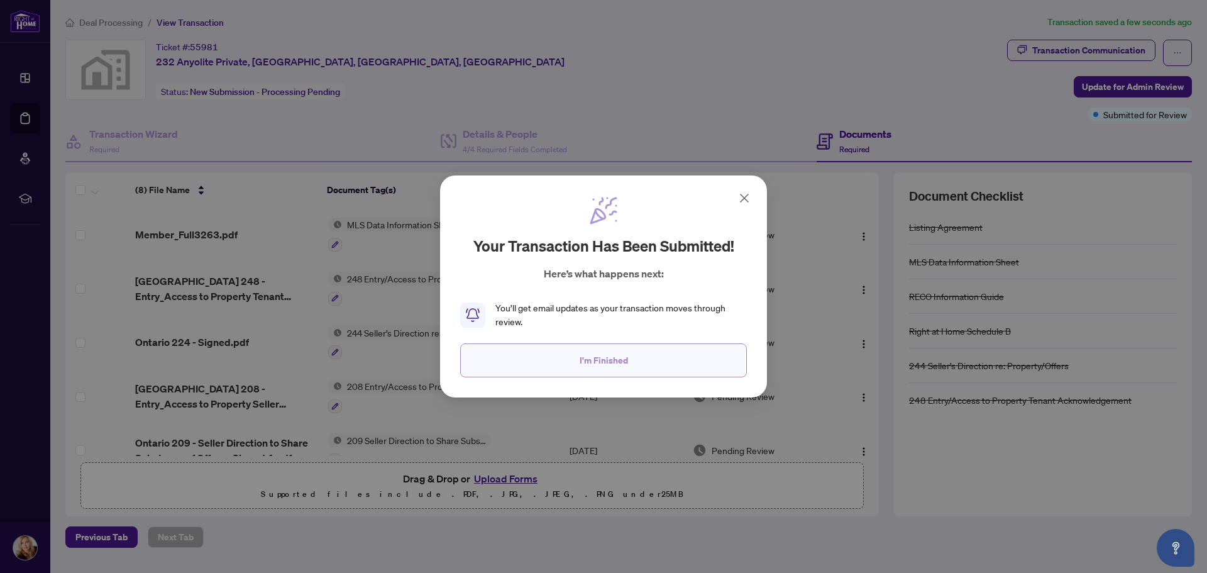
click at [637, 358] on button "I'm Finished" at bounding box center [603, 360] width 287 height 34
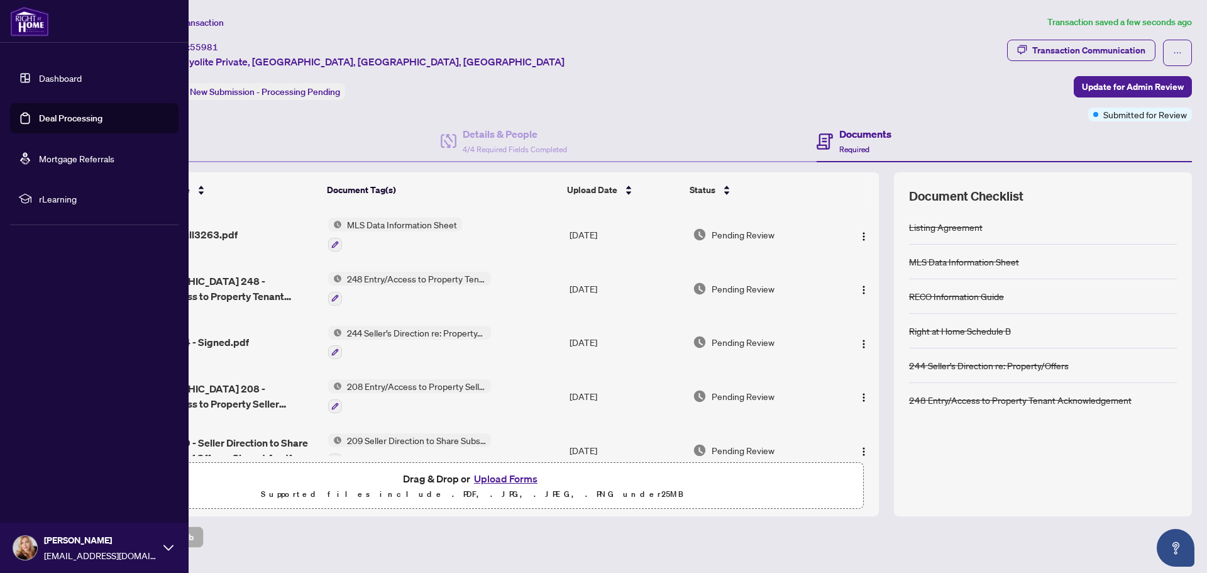
click at [69, 80] on link "Dashboard" at bounding box center [60, 77] width 43 height 11
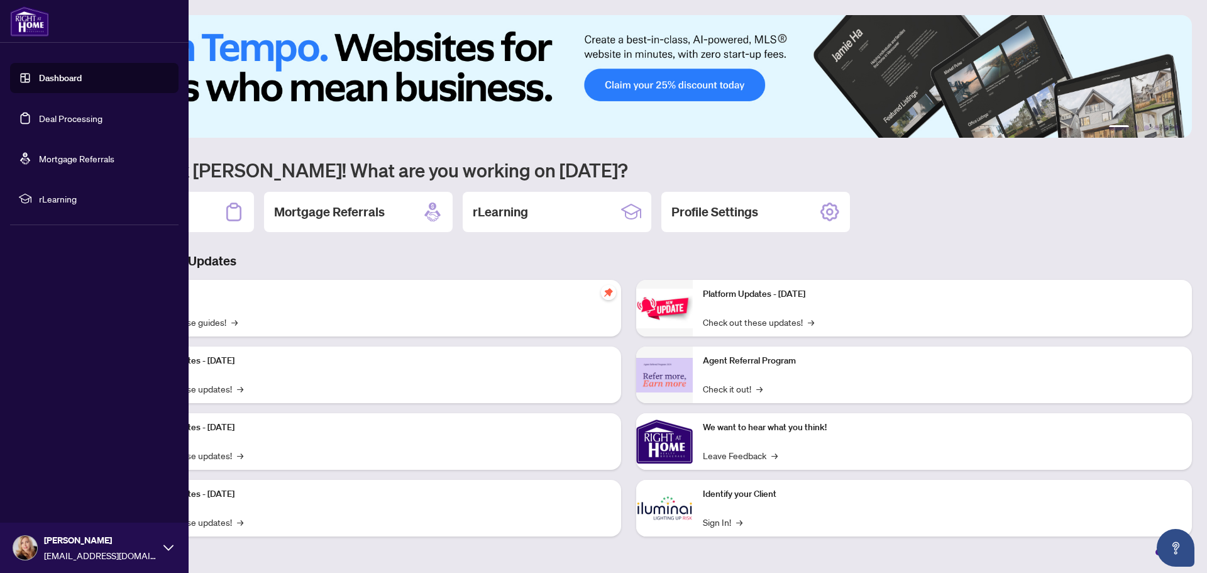
click at [78, 115] on link "Deal Processing" at bounding box center [70, 118] width 63 height 11
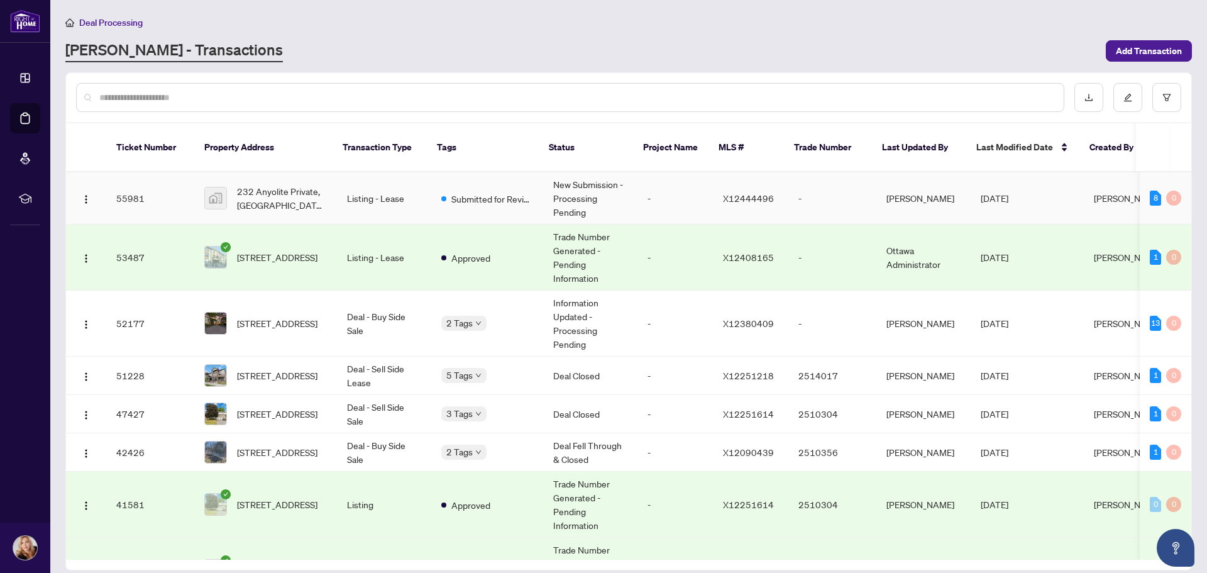
click at [213, 190] on img at bounding box center [215, 197] width 21 height 21
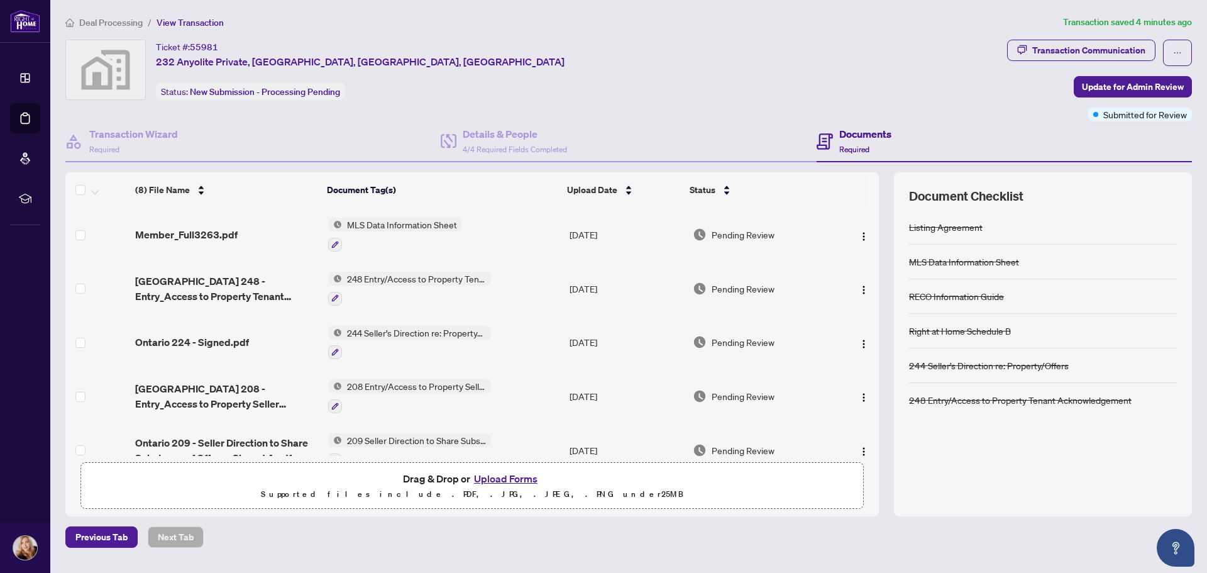
drag, startPoint x: 110, startPoint y: 77, endPoint x: 131, endPoint y: 63, distance: 25.1
click at [109, 77] on img at bounding box center [105, 69] width 79 height 59
